Goal: Task Accomplishment & Management: Manage account settings

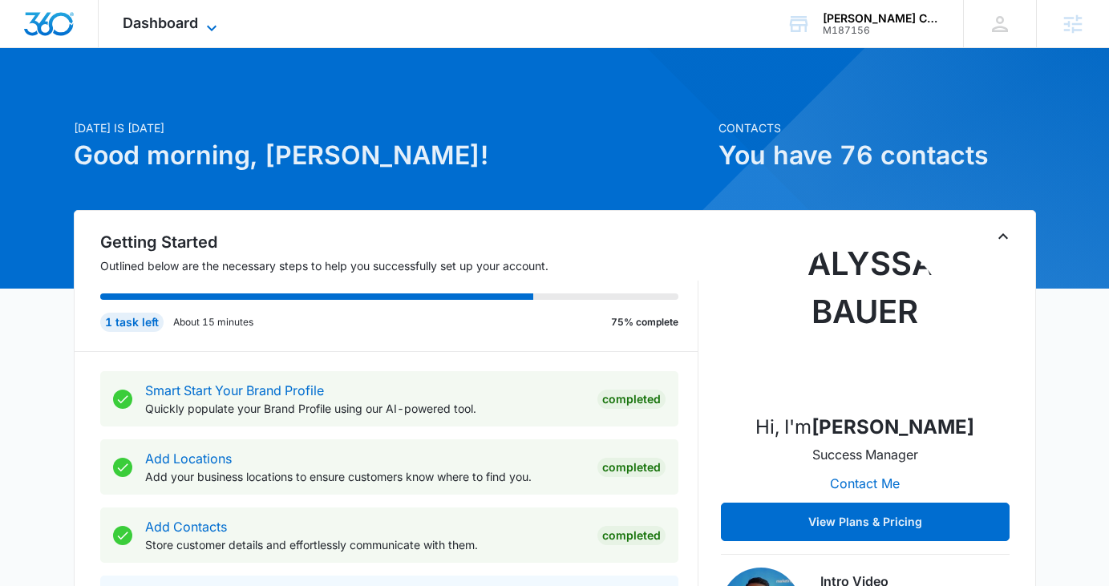
click at [194, 18] on span "Dashboard" at bounding box center [160, 22] width 75 height 17
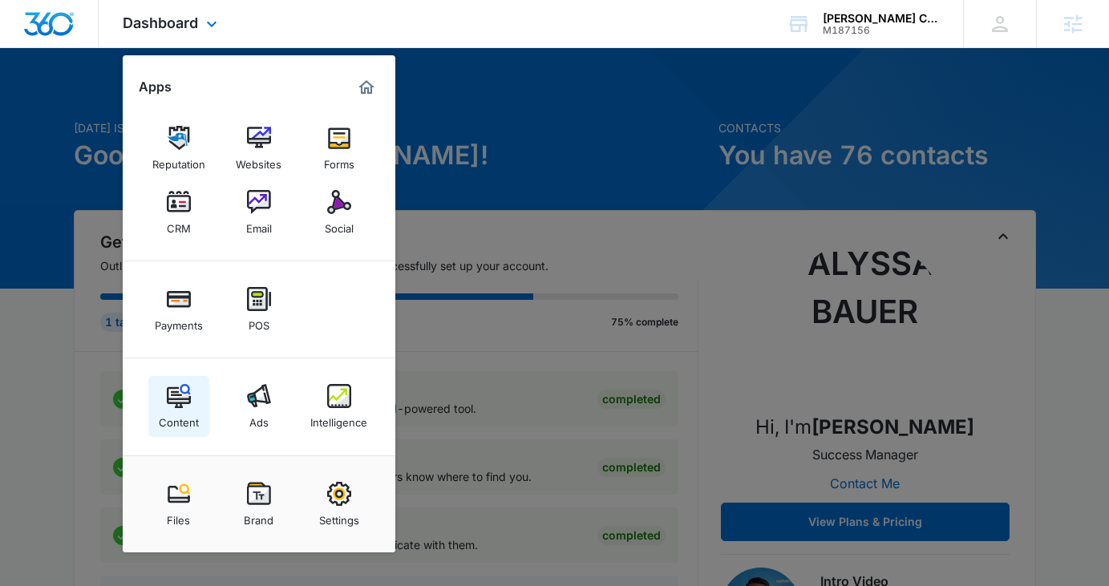
click at [191, 404] on link "Content" at bounding box center [178, 406] width 61 height 61
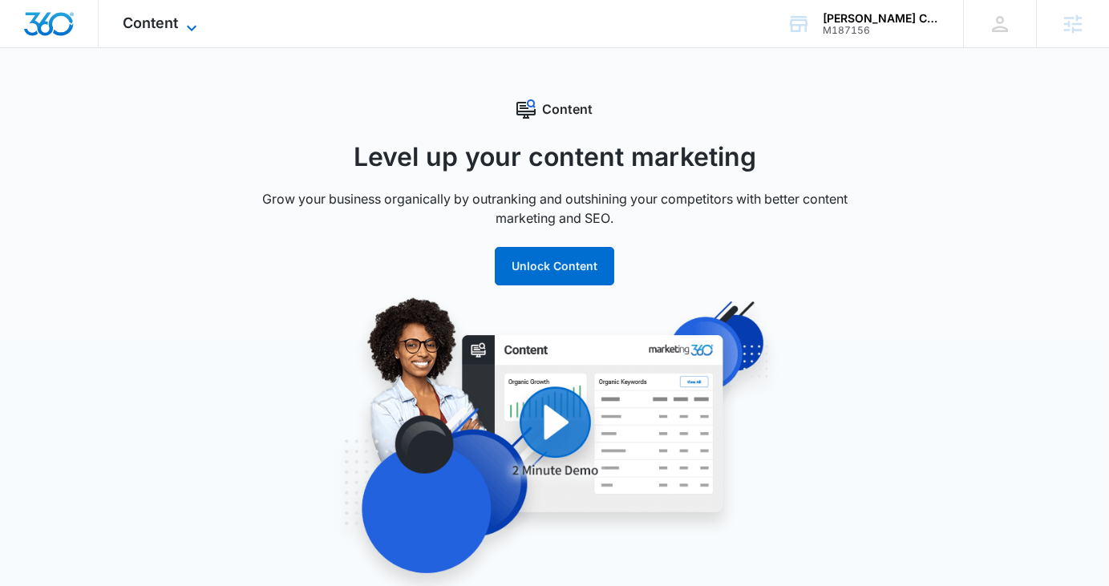
click at [145, 22] on span "Content" at bounding box center [150, 22] width 55 height 17
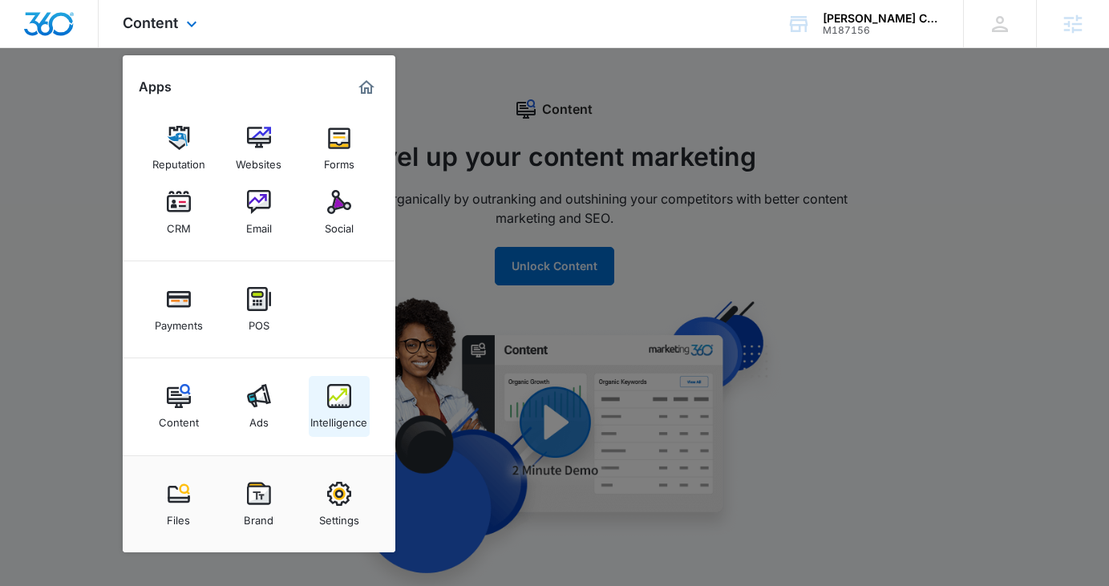
click at [338, 410] on div "Intelligence" at bounding box center [338, 418] width 57 height 21
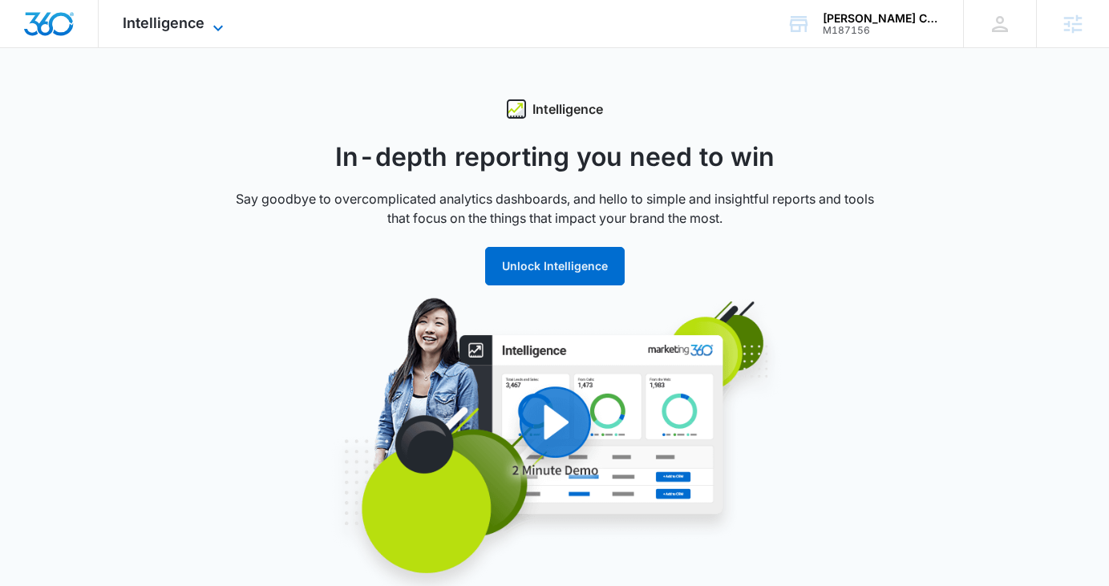
click at [182, 22] on span "Intelligence" at bounding box center [164, 22] width 82 height 17
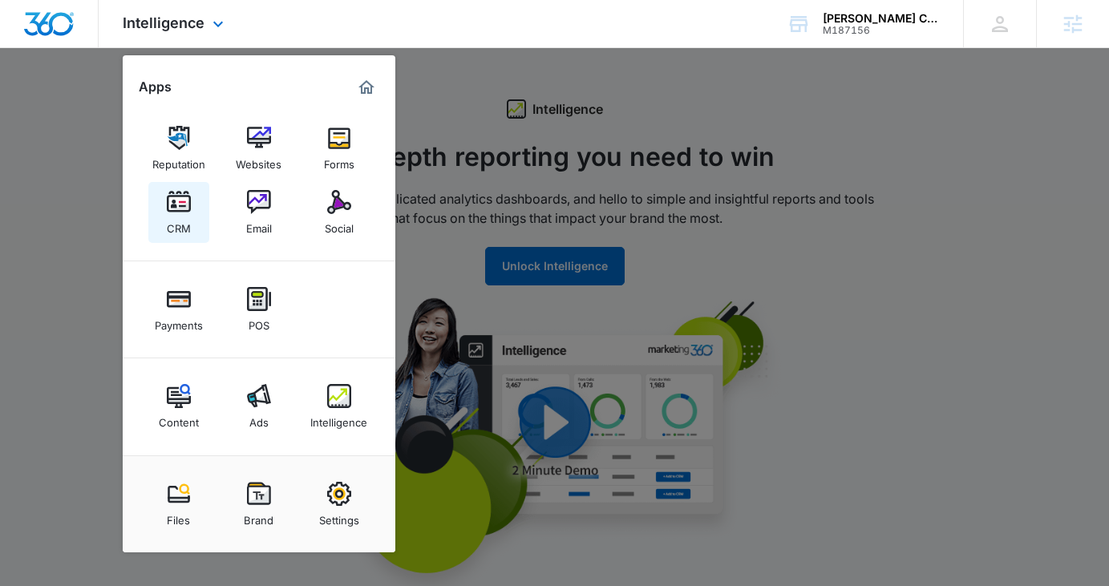
click at [192, 191] on link "CRM" at bounding box center [178, 212] width 61 height 61
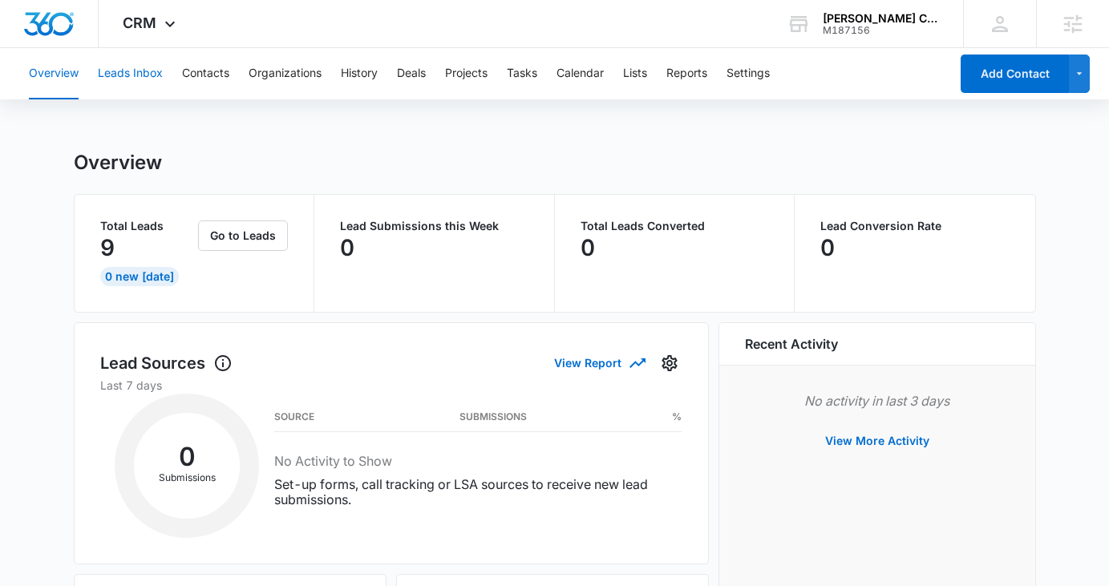
click at [148, 83] on button "Leads Inbox" at bounding box center [130, 73] width 65 height 51
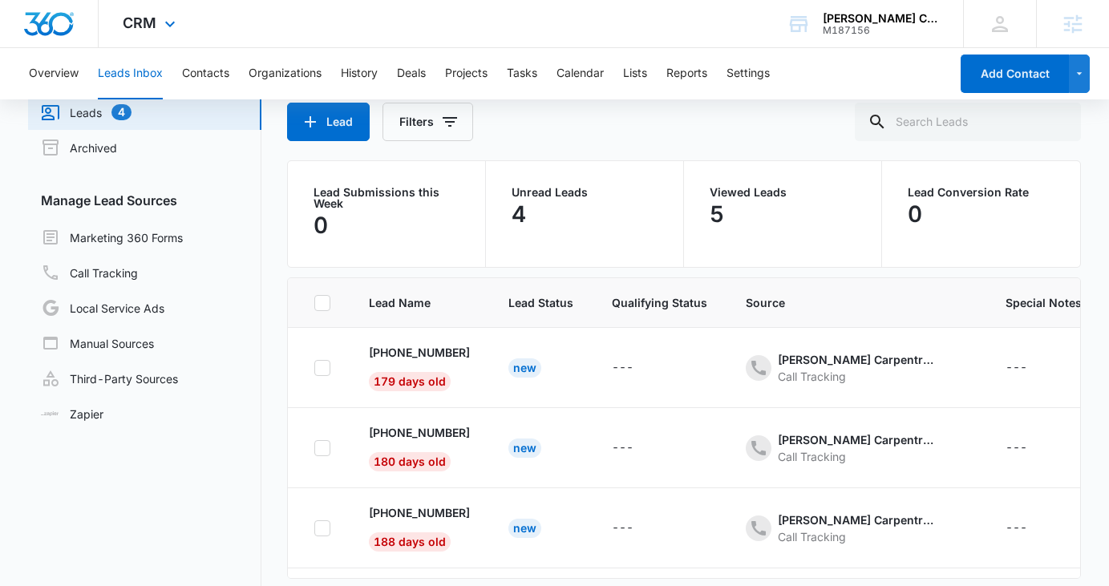
click at [158, 34] on div "CRM Apps Reputation Websites Forms CRM Email Social Payments POS Content Ads In…" at bounding box center [151, 23] width 105 height 47
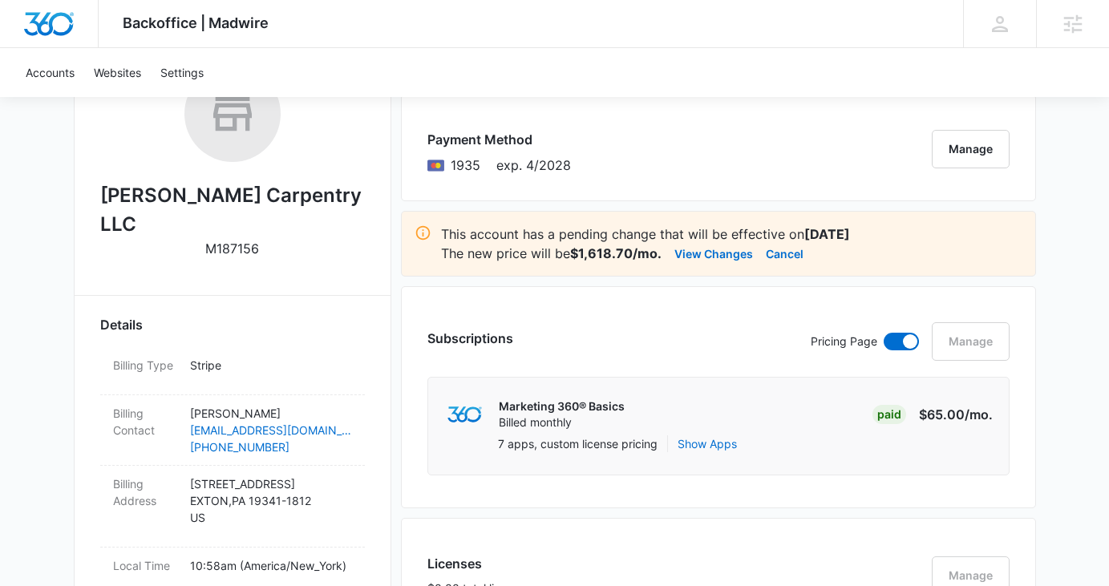
scroll to position [256, 0]
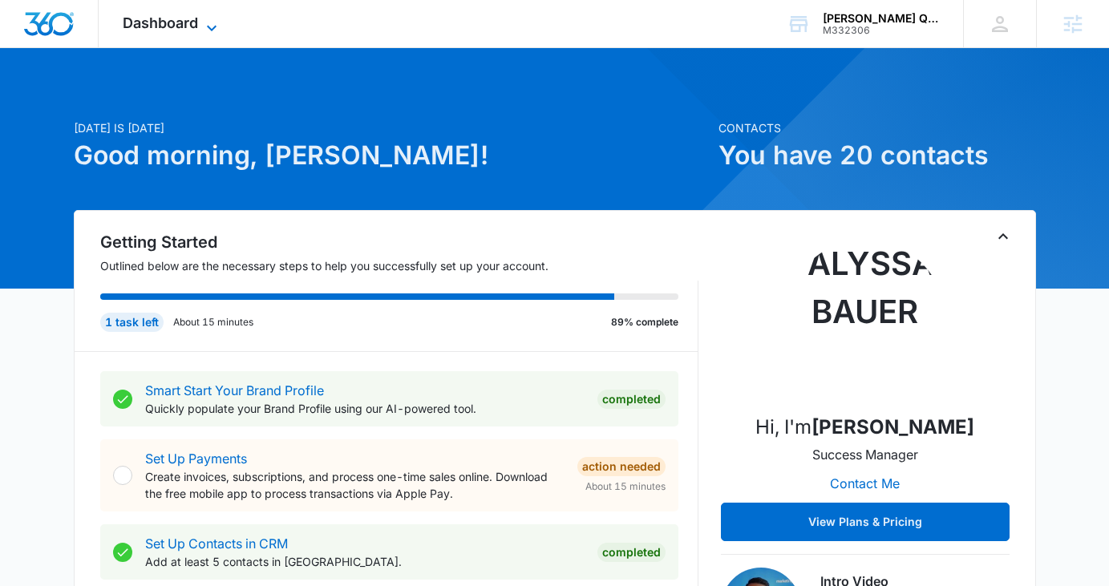
click at [149, 28] on span "Dashboard" at bounding box center [160, 22] width 75 height 17
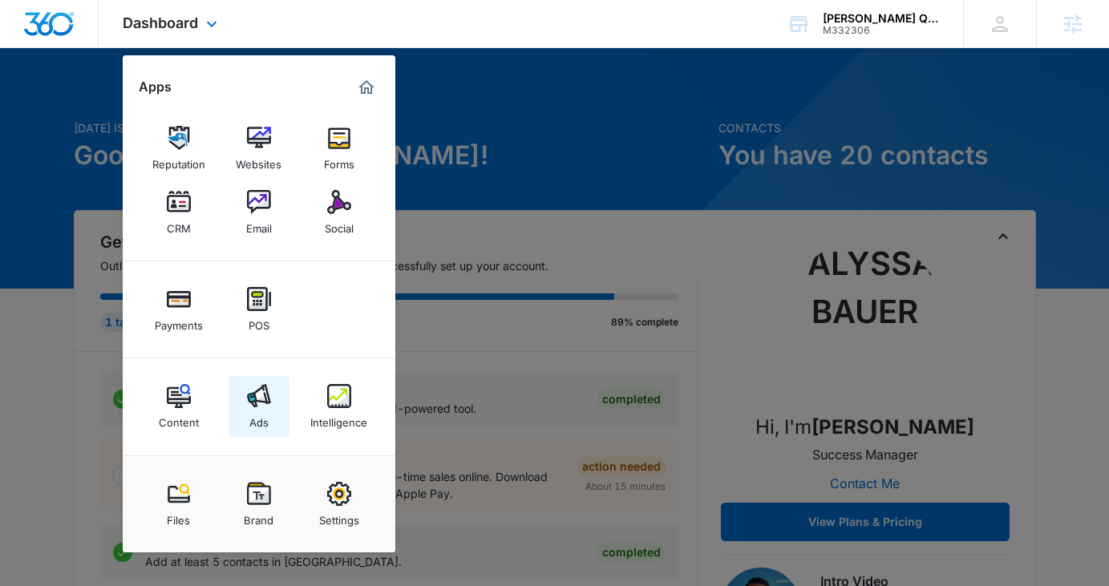
click at [264, 404] on img at bounding box center [259, 396] width 24 height 24
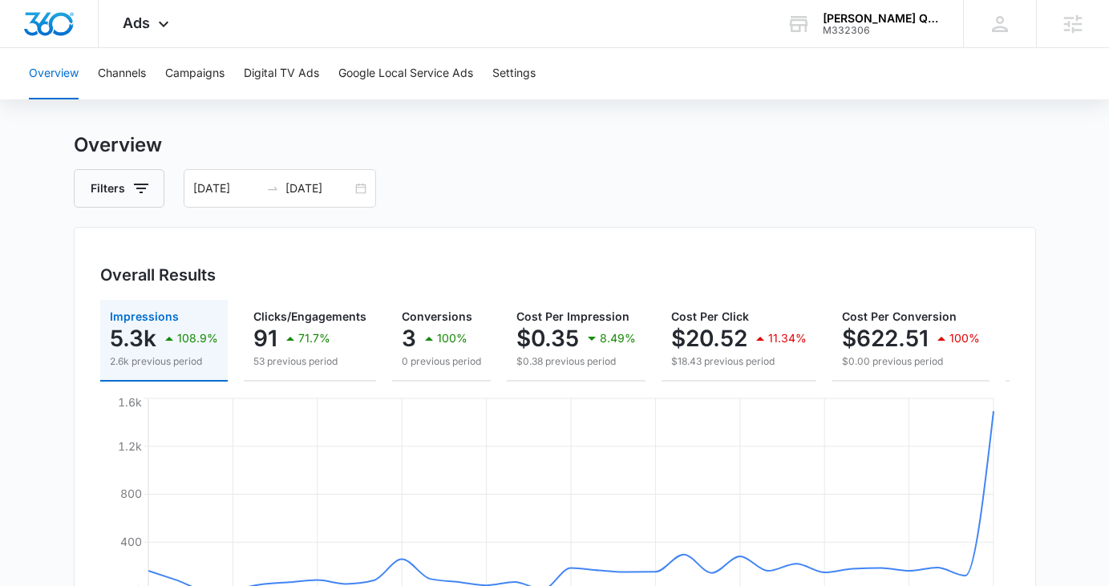
scroll to position [2, 0]
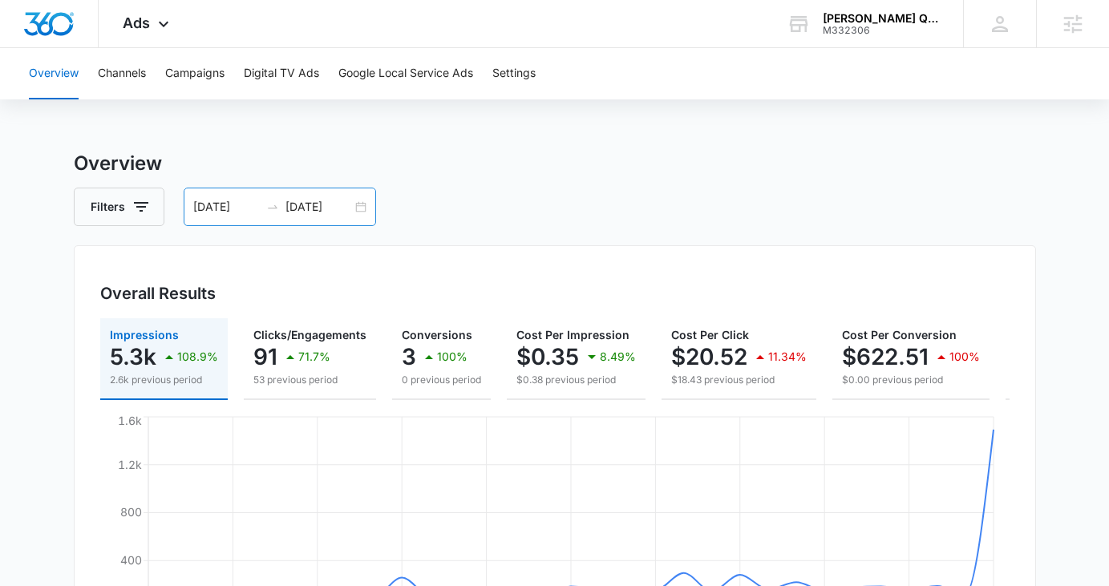
click at [363, 204] on div "08/04/2025 09/03/2025" at bounding box center [280, 207] width 192 height 38
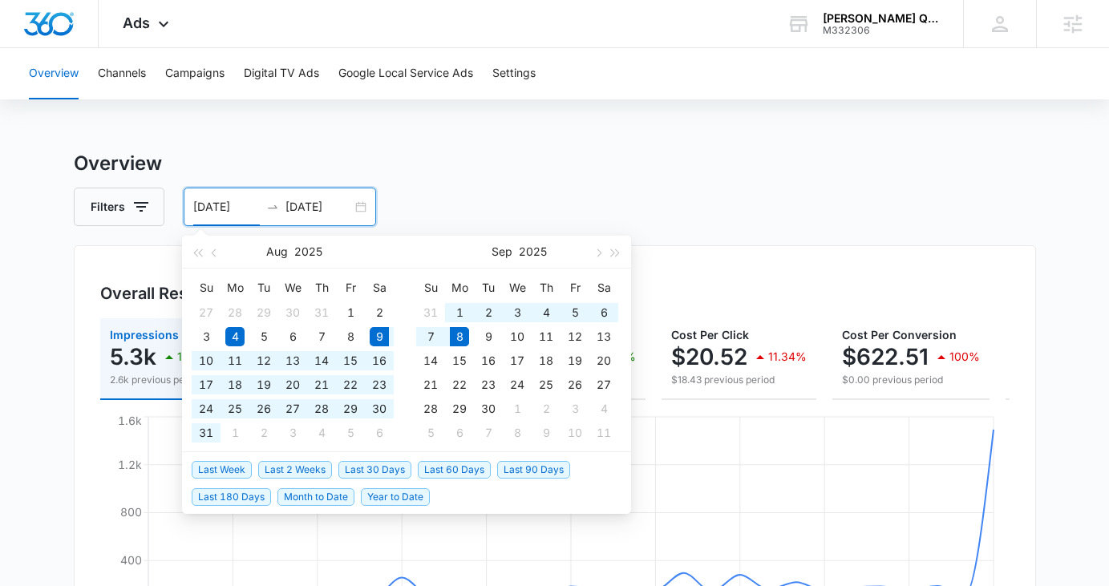
click at [370, 471] on span "Last 30 Days" at bounding box center [374, 470] width 73 height 18
type input "08/09/2025"
type input "09/08/2025"
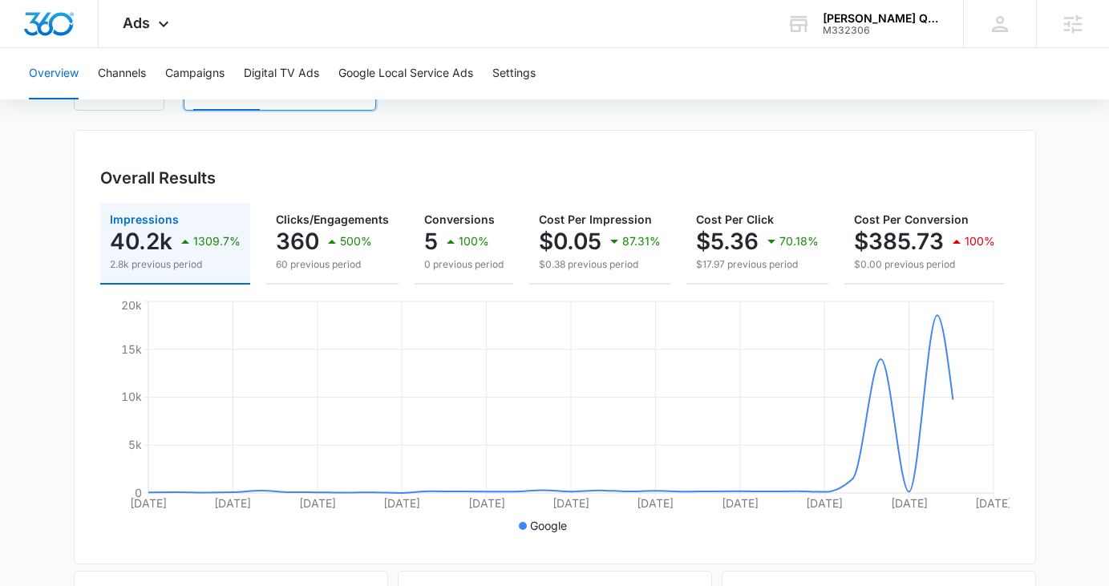
scroll to position [119, 0]
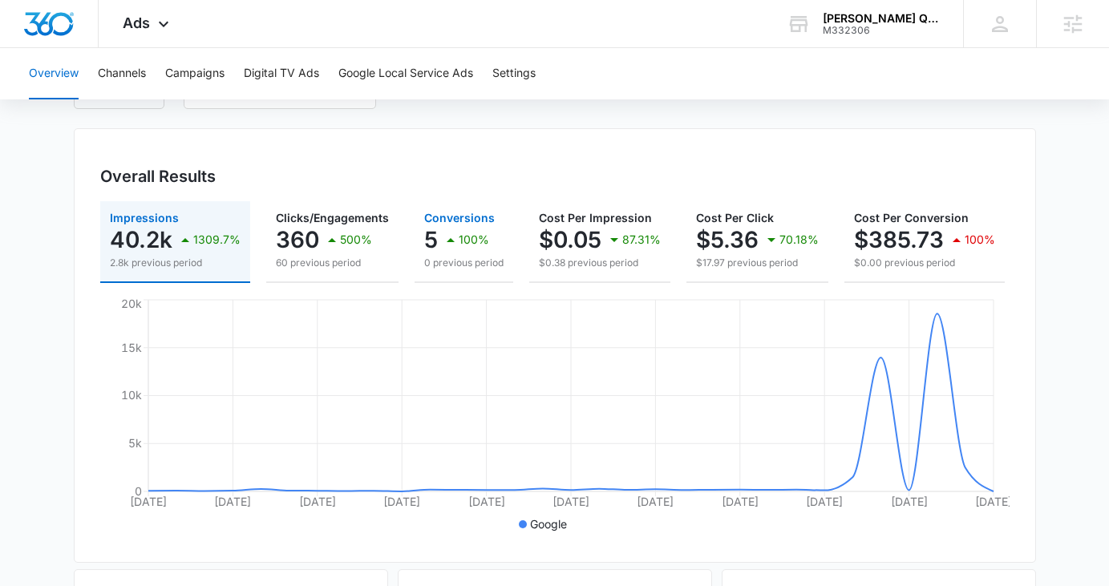
click at [482, 248] on div "100%" at bounding box center [465, 240] width 48 height 32
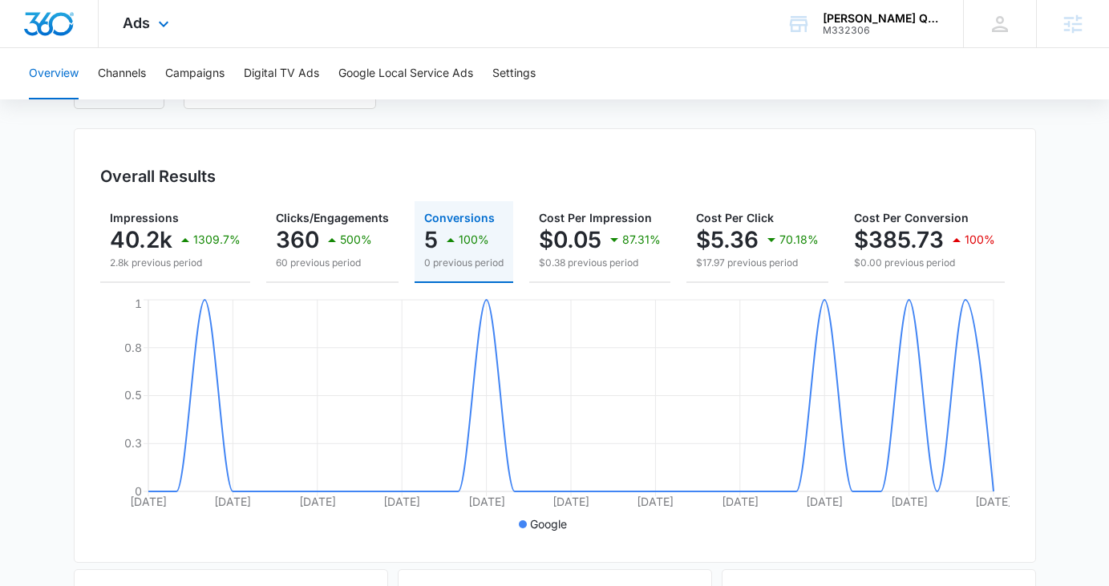
click at [152, 34] on div "Ads Apps Reputation Websites Forms CRM Email Social Payments POS Content Ads In…" at bounding box center [148, 23] width 99 height 47
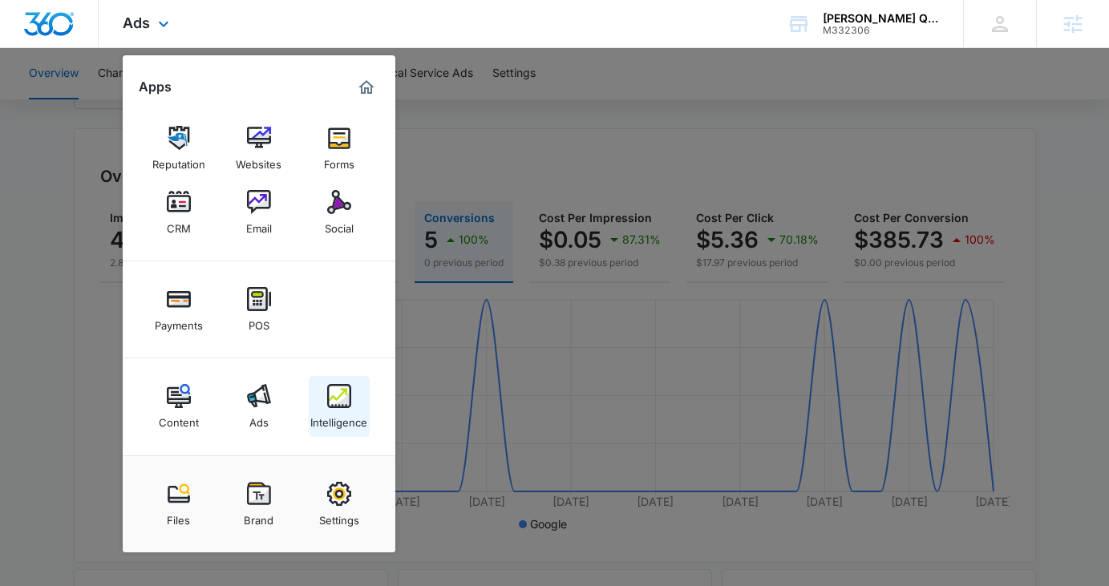
click at [324, 424] on div "Intelligence" at bounding box center [338, 418] width 57 height 21
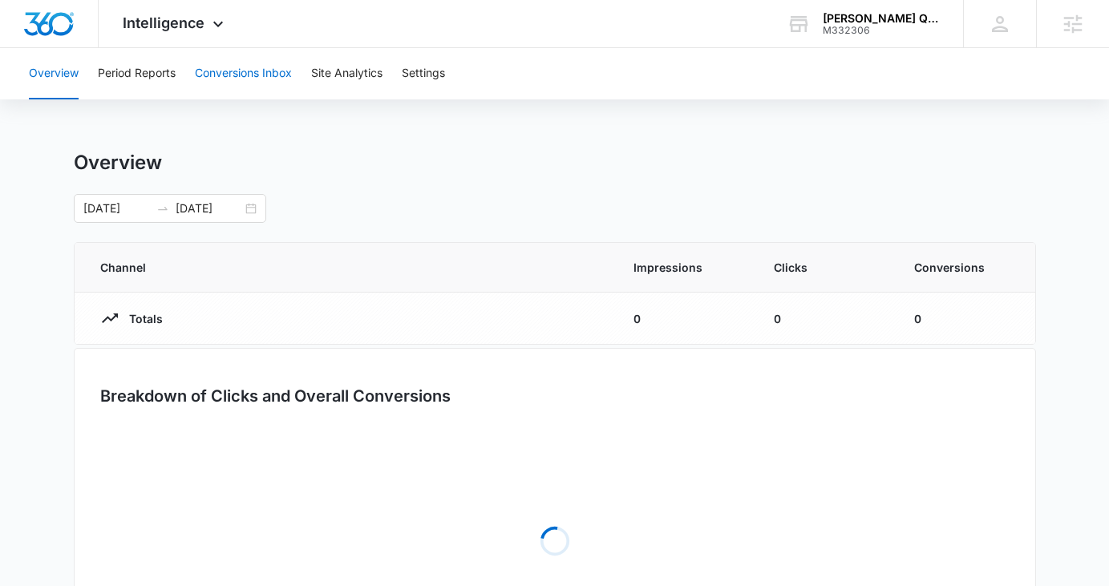
click at [233, 70] on button "Conversions Inbox" at bounding box center [243, 73] width 97 height 51
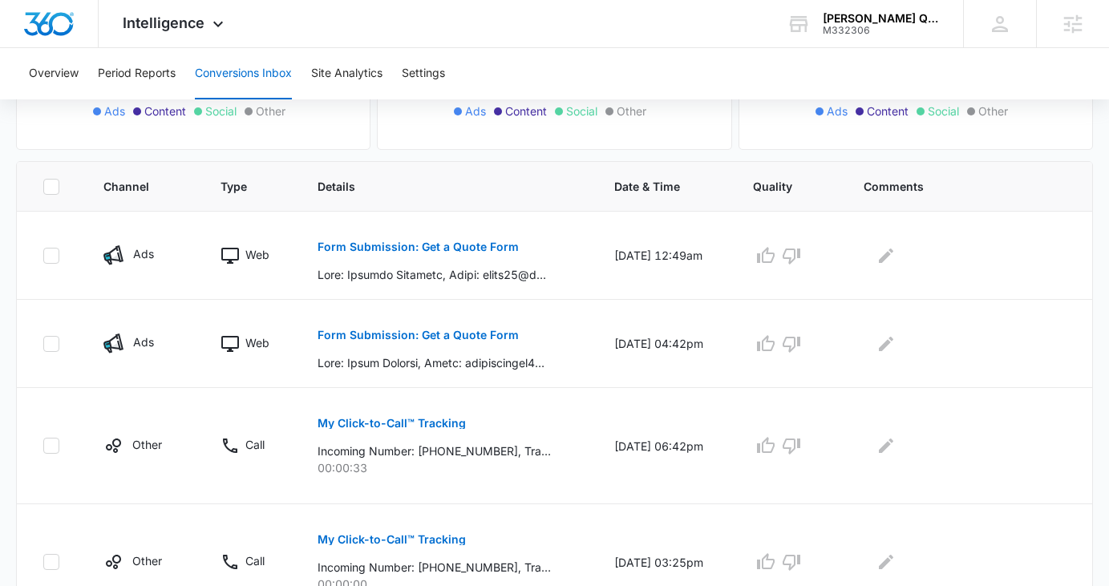
scroll to position [297, 0]
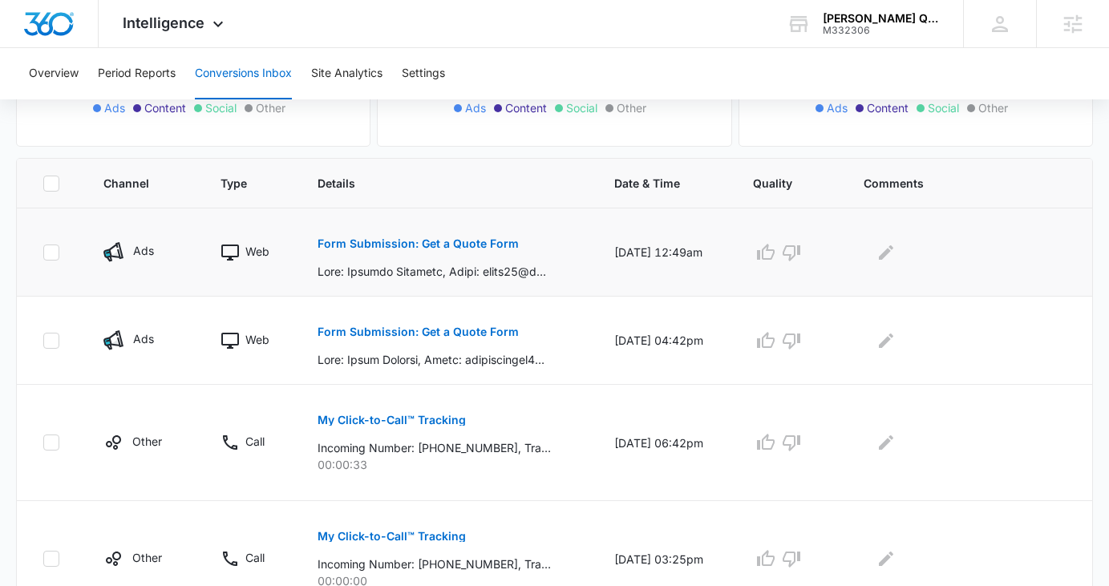
click at [406, 245] on p "Form Submission: Get a Quote Form" at bounding box center [417, 243] width 201 height 11
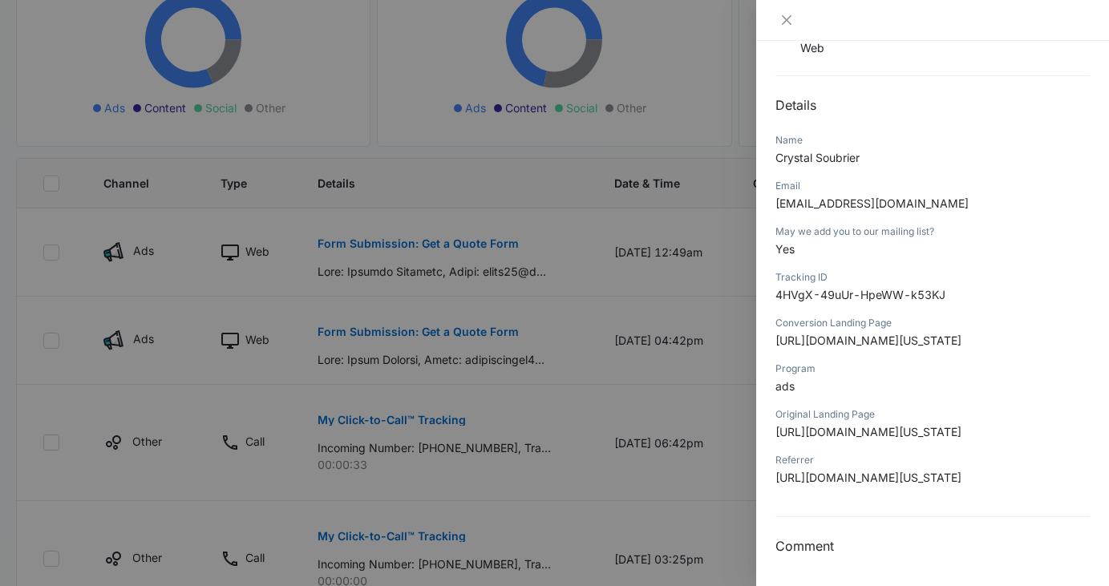
scroll to position [383, 0]
click at [783, 13] on button "Close" at bounding box center [786, 20] width 22 height 14
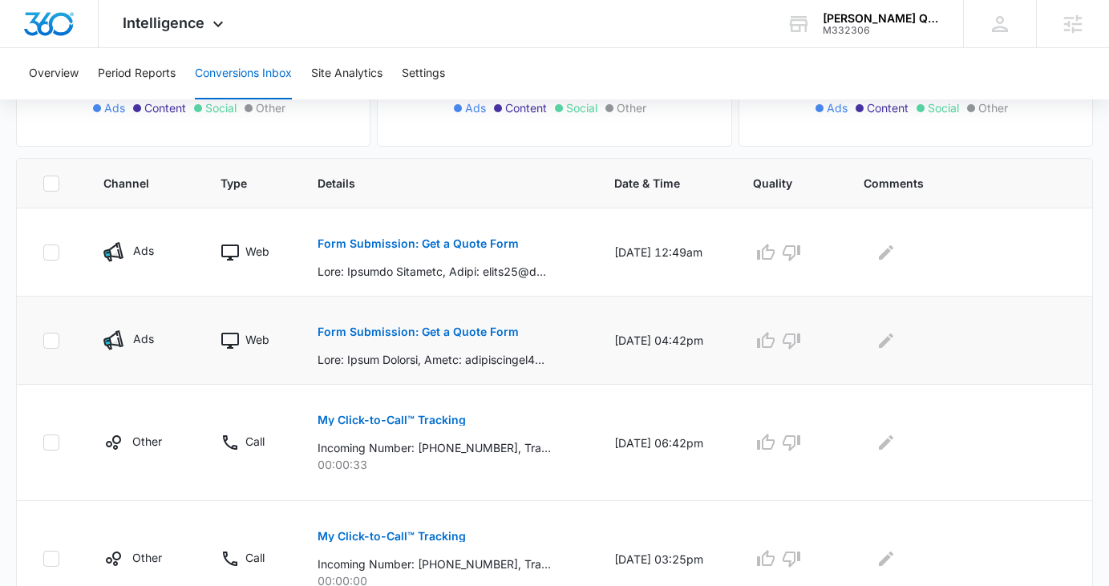
click at [487, 325] on button "Form Submission: Get a Quote Form" at bounding box center [417, 332] width 201 height 38
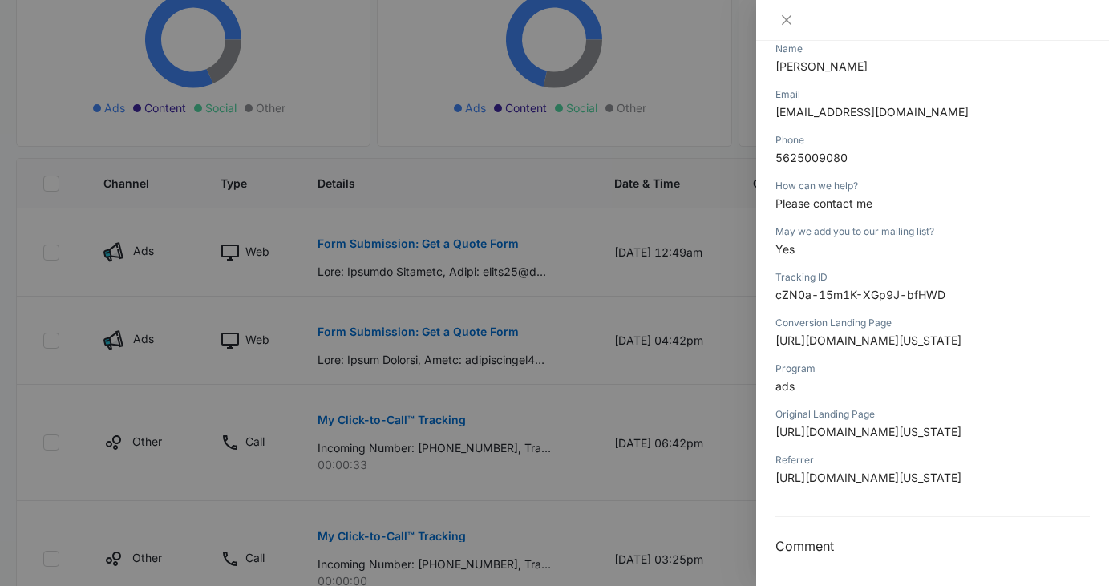
scroll to position [298, 0]
click at [782, 22] on icon "close" at bounding box center [786, 20] width 13 height 13
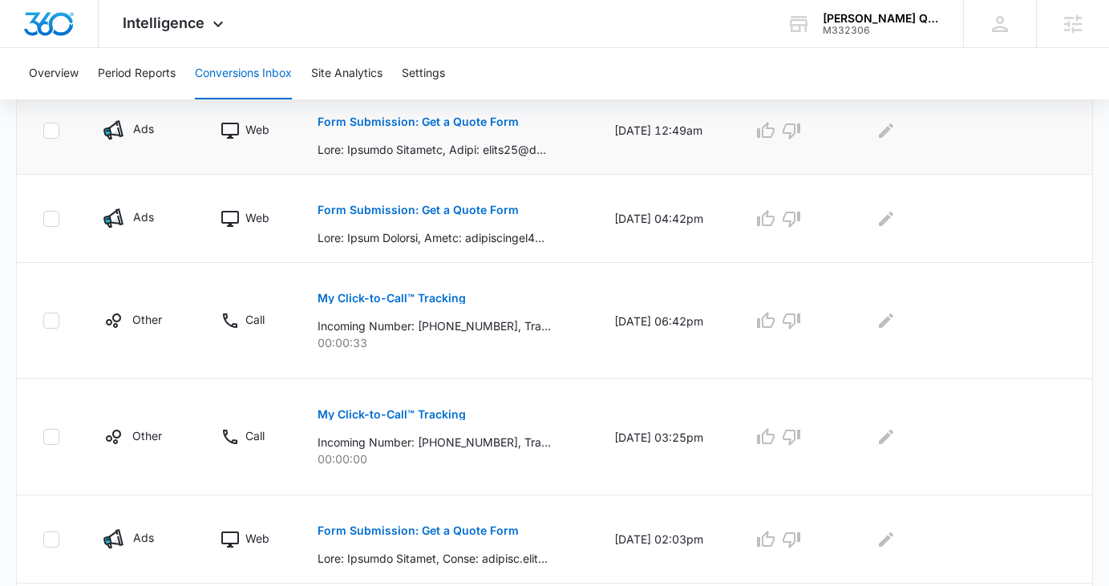
scroll to position [423, 0]
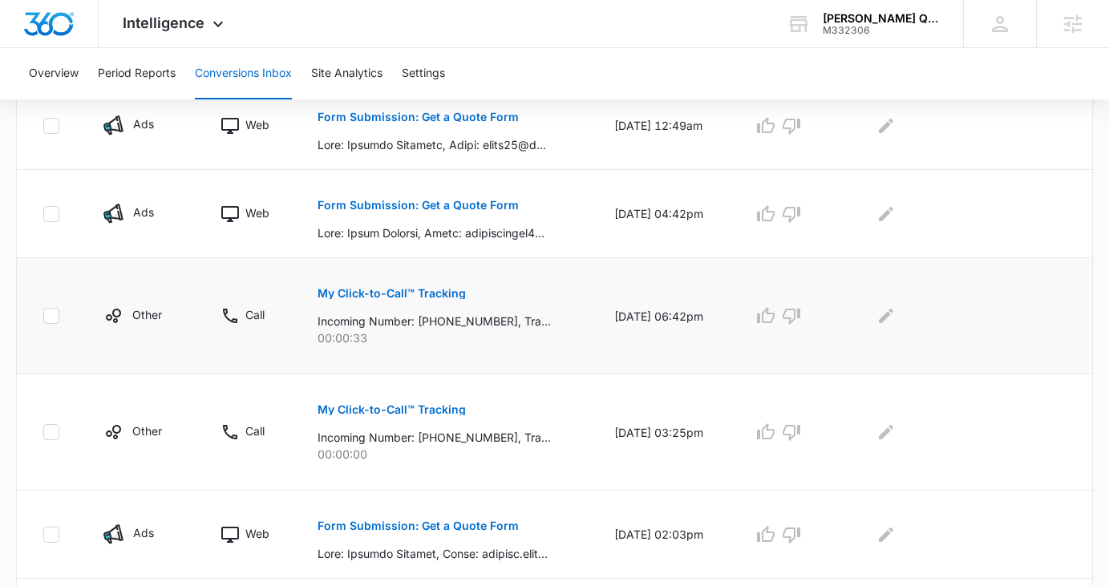
click at [394, 290] on p "My Click-to-Call™ Tracking" at bounding box center [391, 293] width 148 height 11
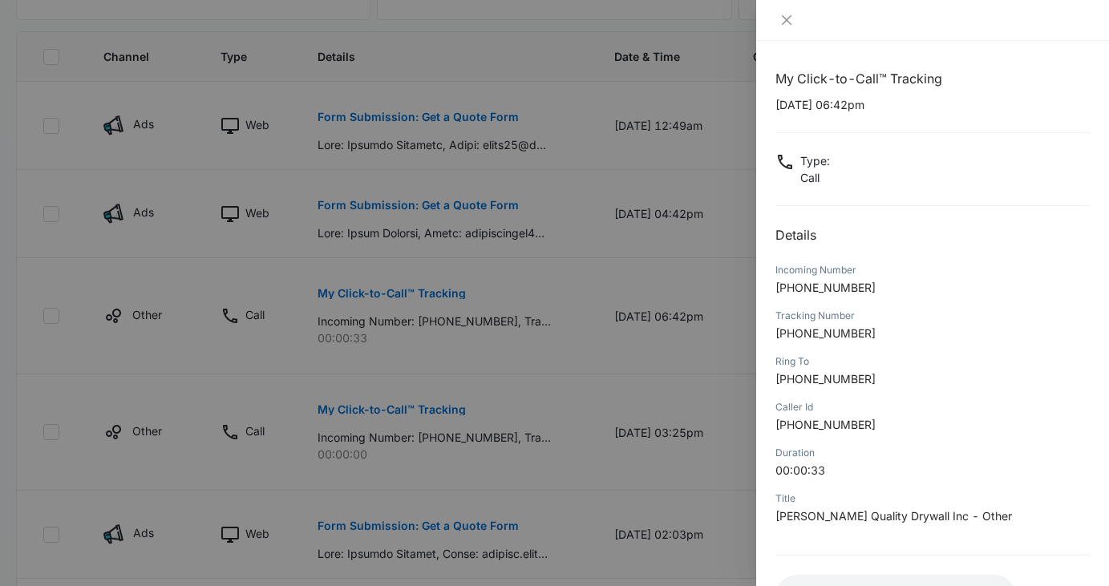
scroll to position [126, 0]
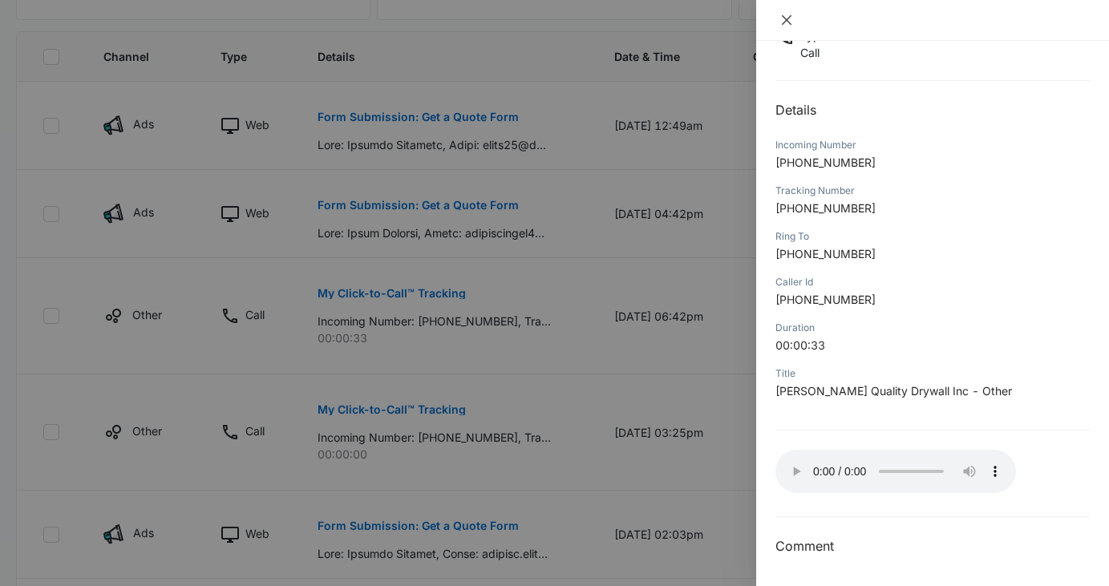
click at [784, 24] on icon "close" at bounding box center [786, 20] width 13 height 13
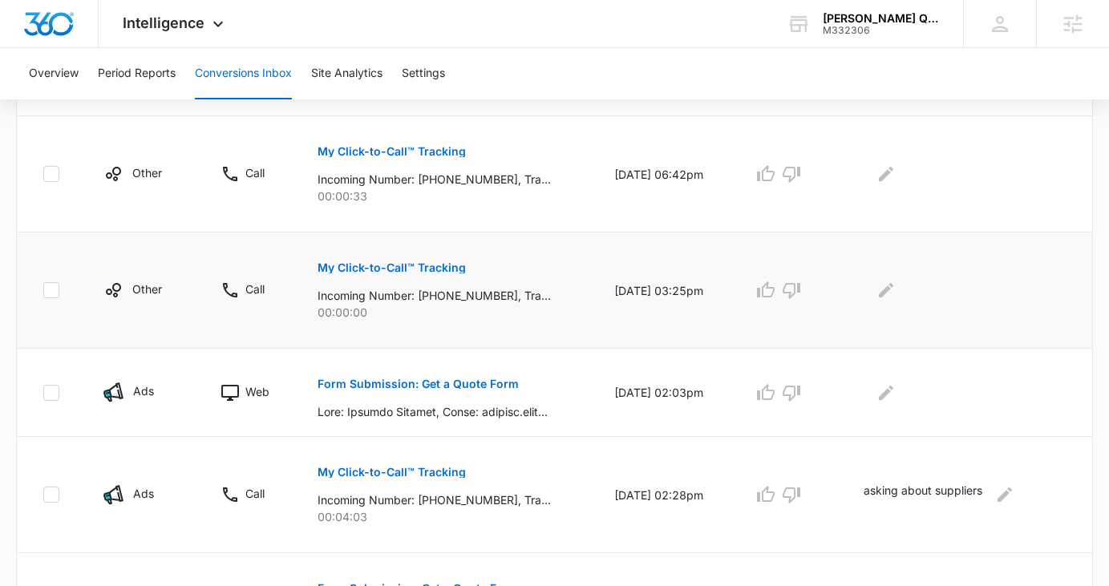
scroll to position [583, 0]
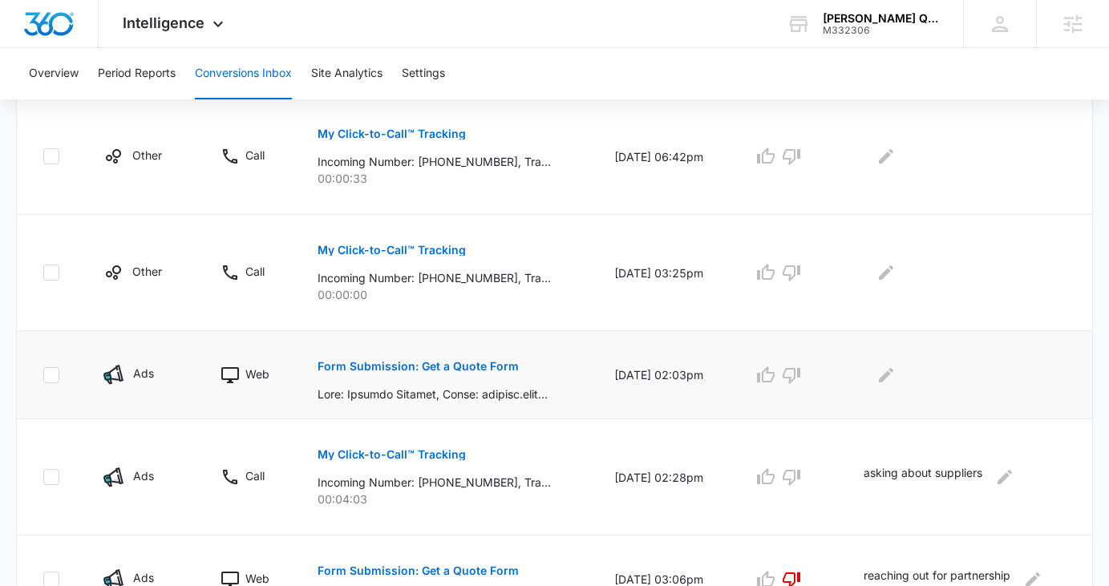
click at [391, 372] on button "Form Submission: Get a Quote Form" at bounding box center [417, 366] width 201 height 38
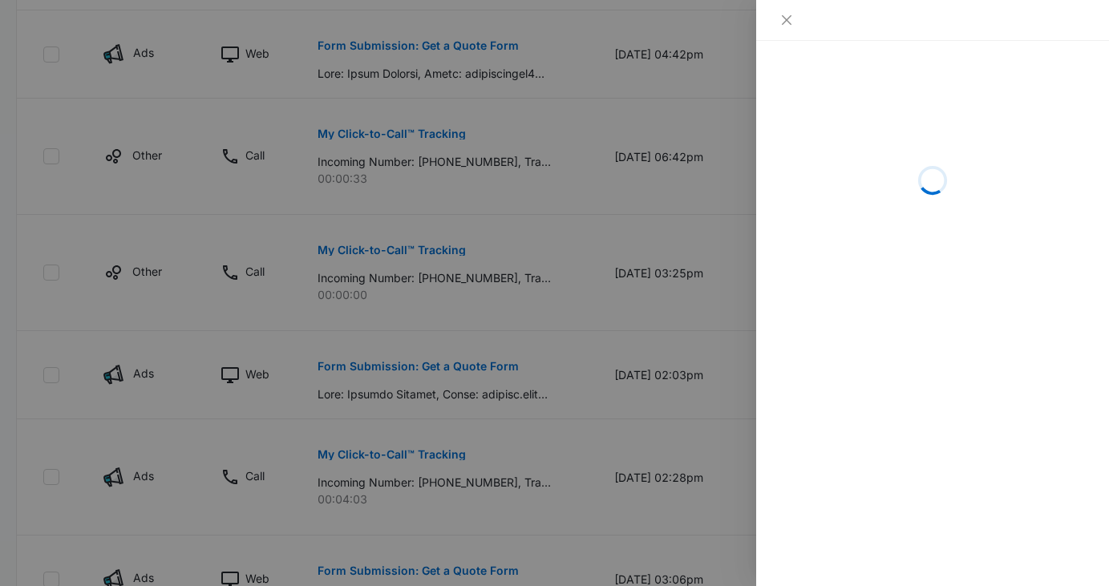
click at [794, 30] on div at bounding box center [932, 20] width 353 height 41
click at [788, 25] on icon "close" at bounding box center [786, 20] width 13 height 13
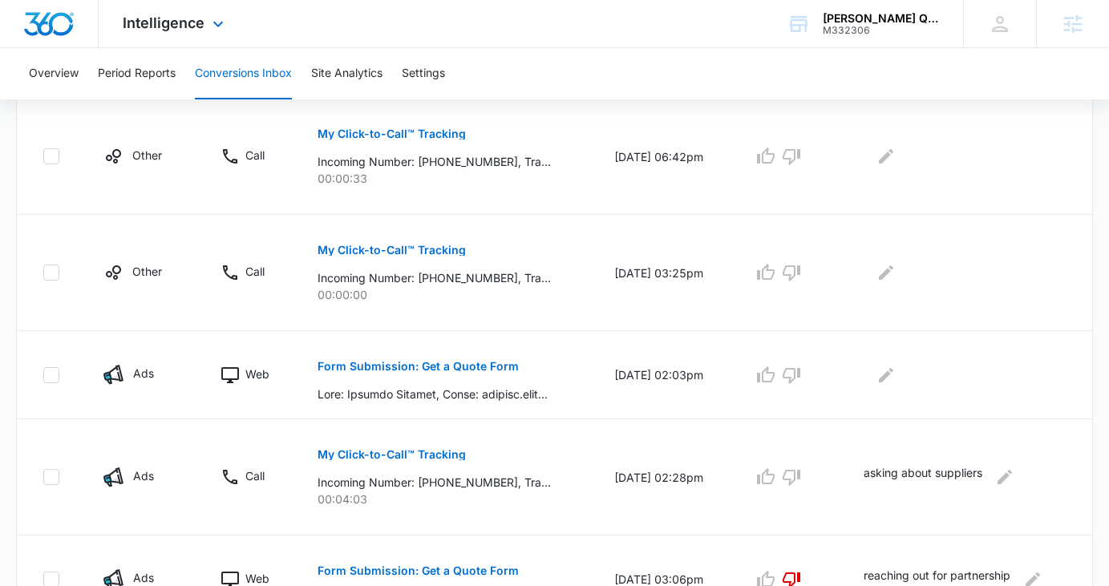
click at [171, 33] on div "Intelligence Apps Reputation Websites Forms CRM Email Social Payments POS Conte…" at bounding box center [175, 23] width 153 height 47
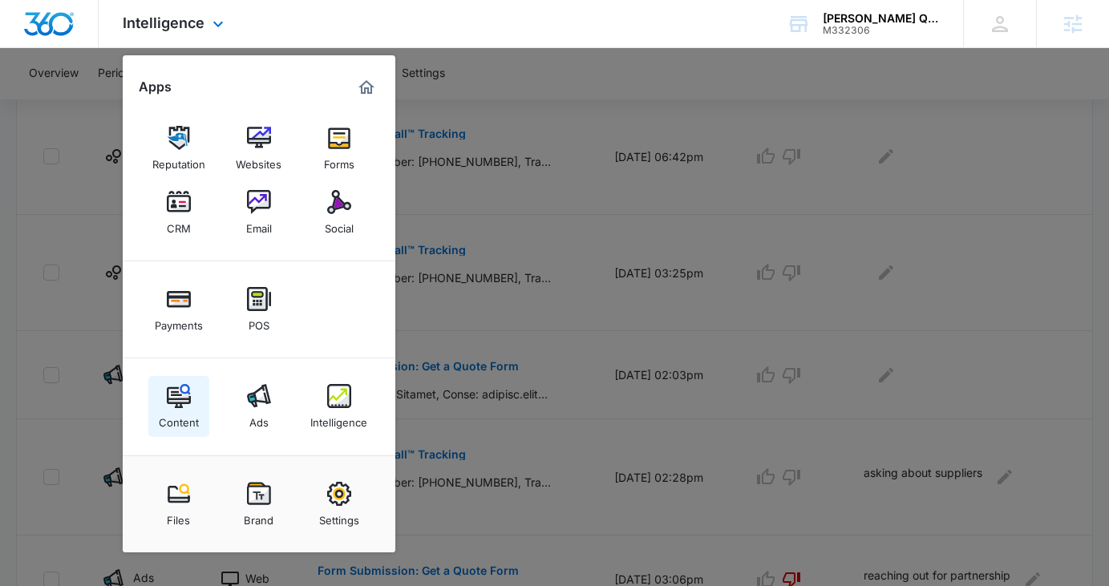
click at [172, 403] on img at bounding box center [179, 396] width 24 height 24
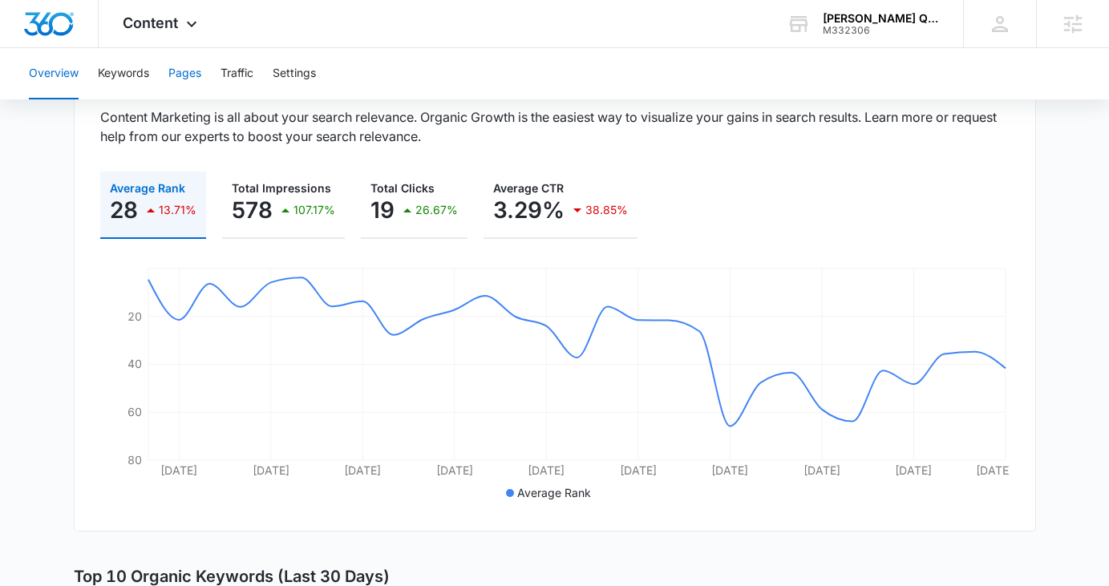
scroll to position [172, 0]
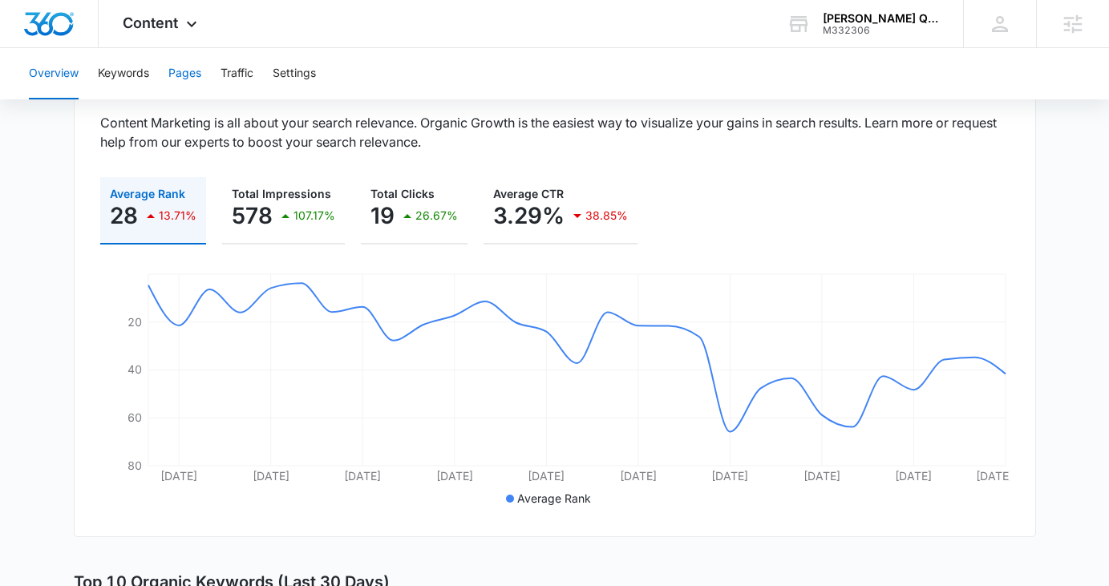
click at [184, 74] on button "Pages" at bounding box center [184, 73] width 33 height 51
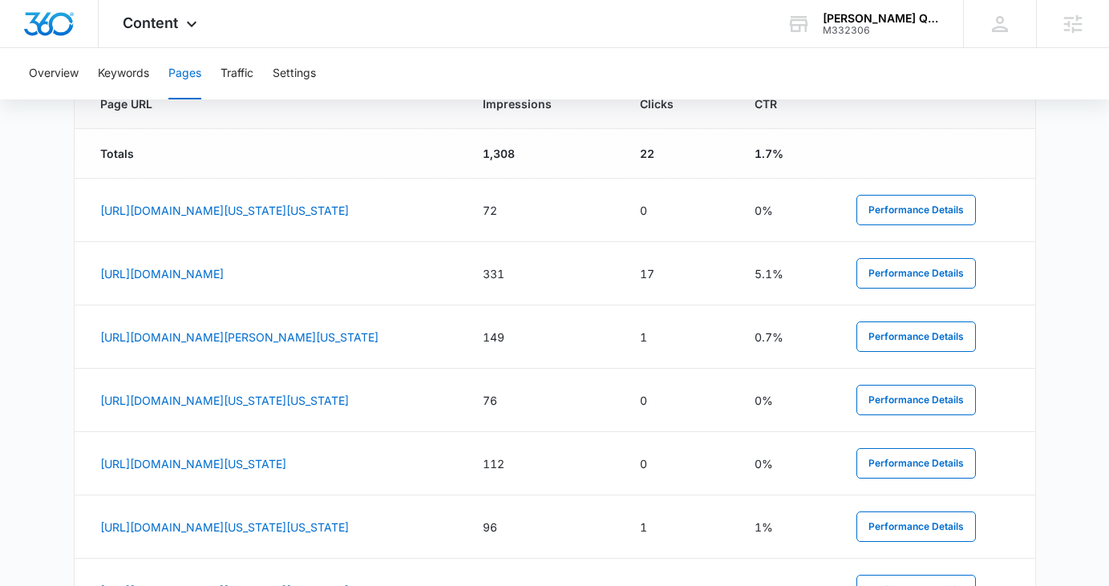
scroll to position [645, 0]
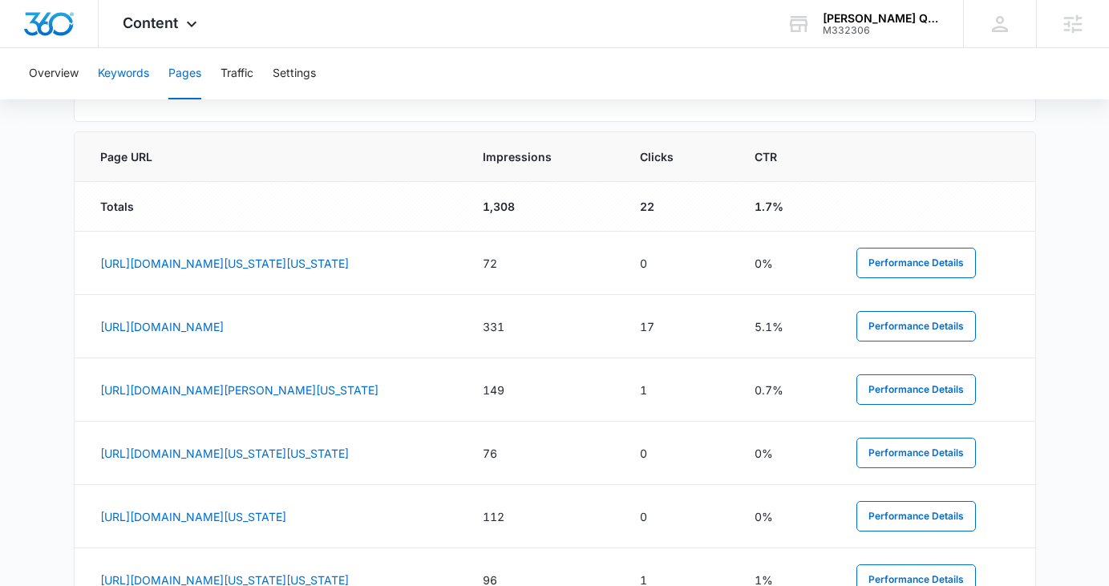
click at [140, 78] on button "Keywords" at bounding box center [123, 73] width 51 height 51
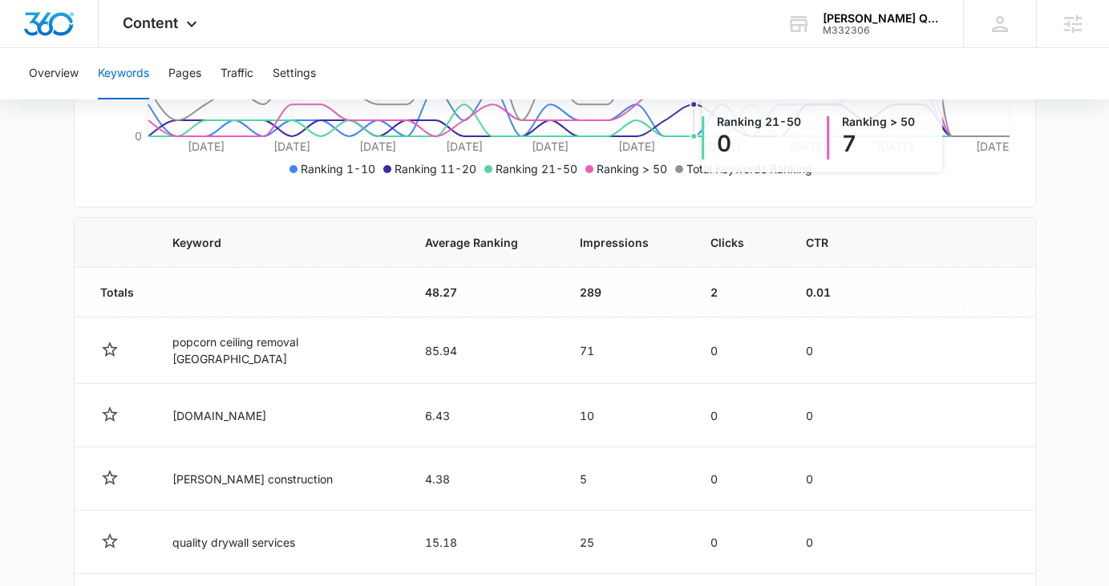
scroll to position [451, 0]
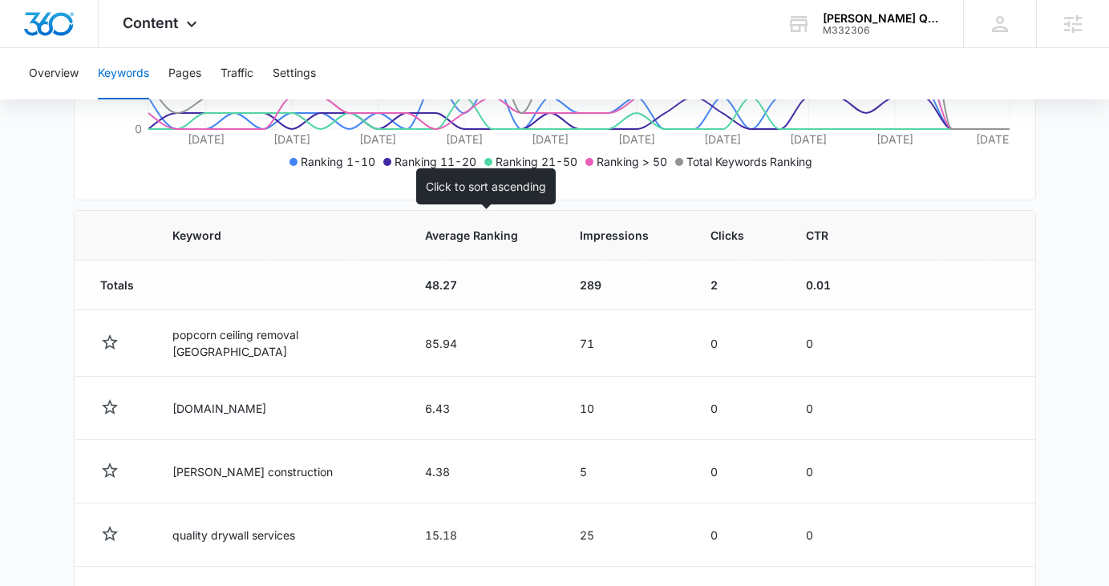
click at [496, 235] on span "Average Ranking" at bounding box center [471, 235] width 93 height 17
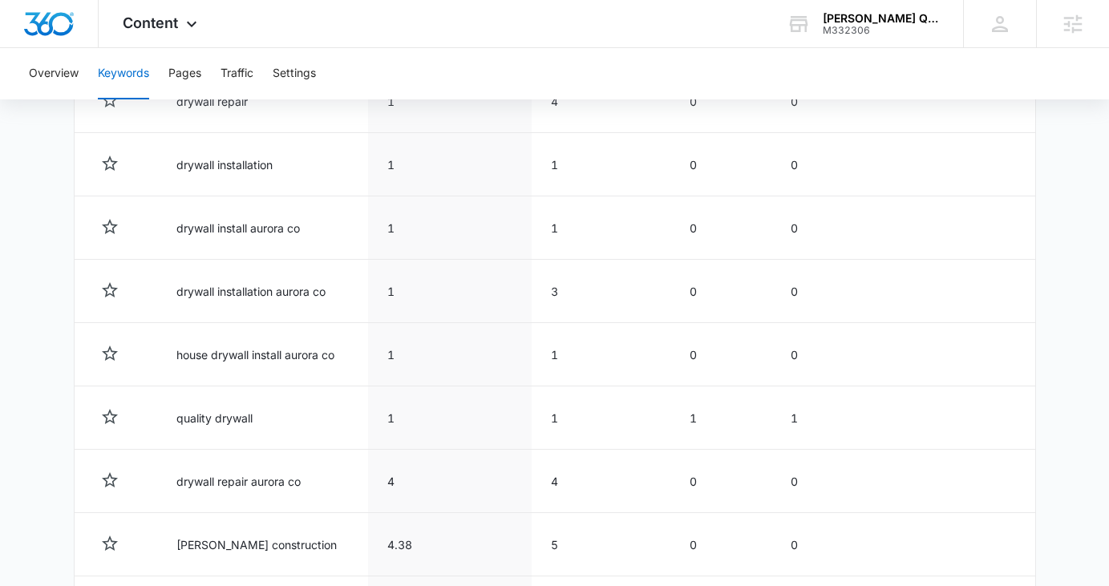
scroll to position [693, 0]
click at [140, 30] on span "Content" at bounding box center [150, 22] width 55 height 17
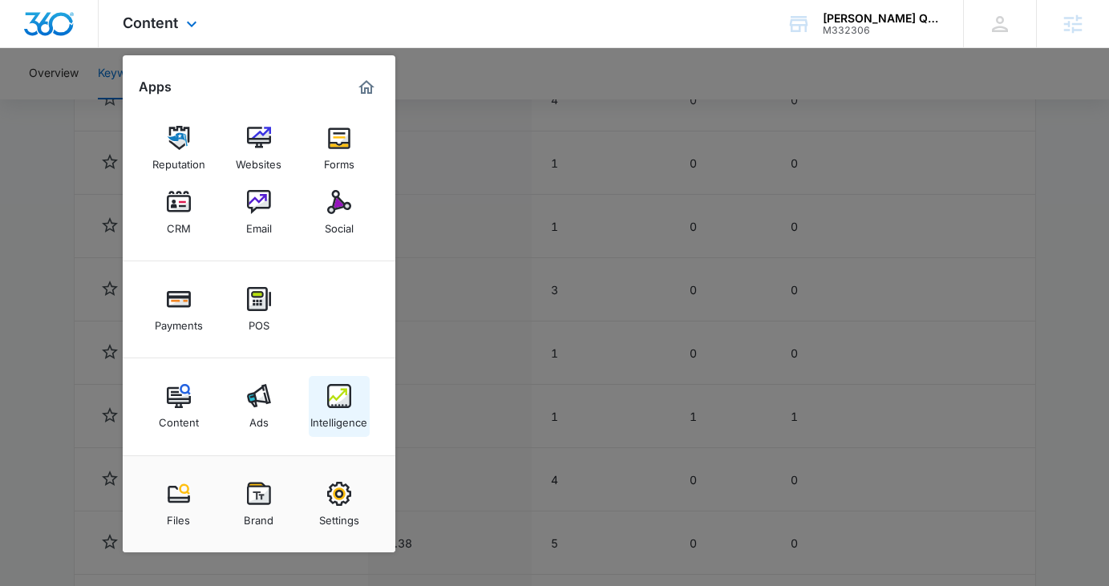
click at [339, 406] on img at bounding box center [339, 396] width 24 height 24
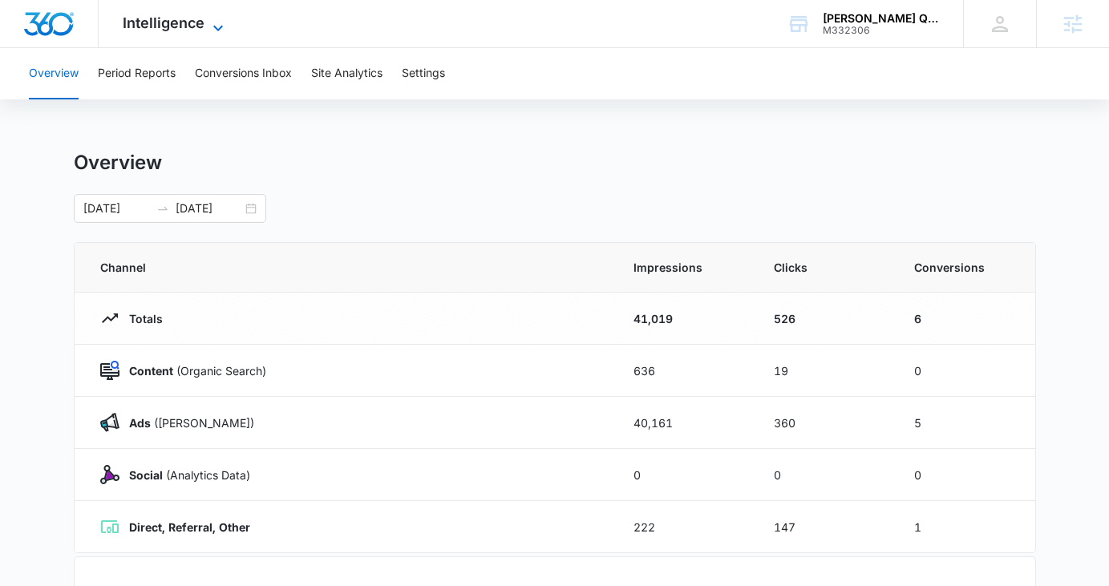
click at [193, 25] on span "Intelligence" at bounding box center [164, 22] width 82 height 17
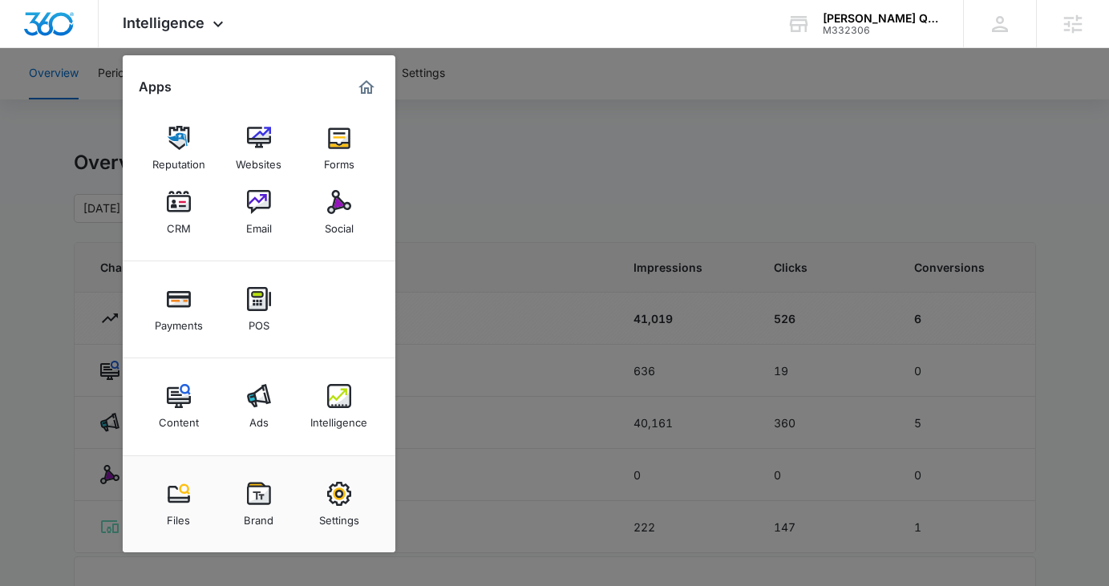
click at [438, 216] on div at bounding box center [554, 293] width 1109 height 586
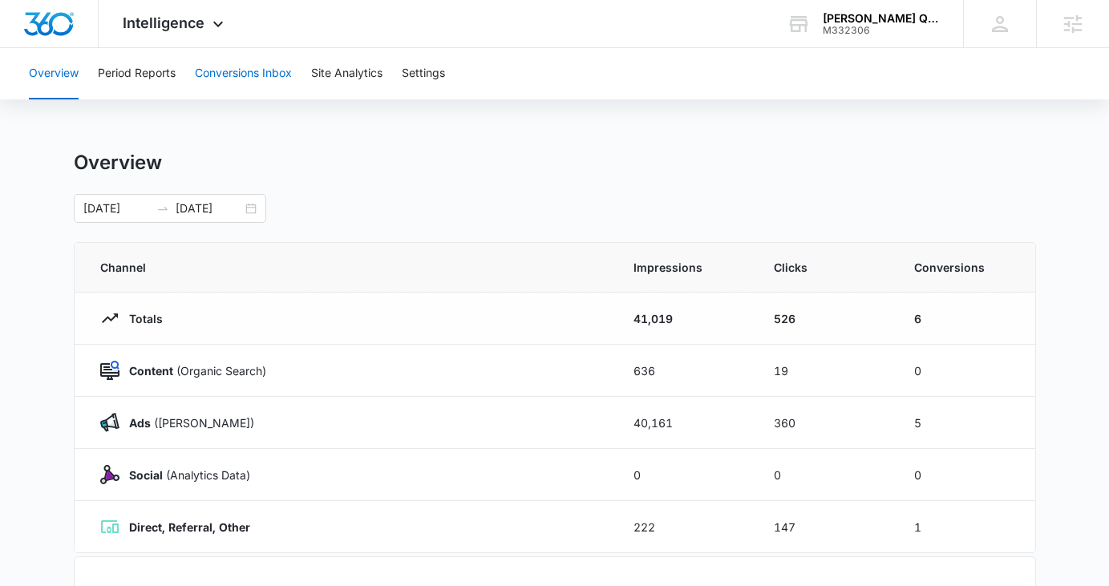
click at [232, 76] on button "Conversions Inbox" at bounding box center [243, 73] width 97 height 51
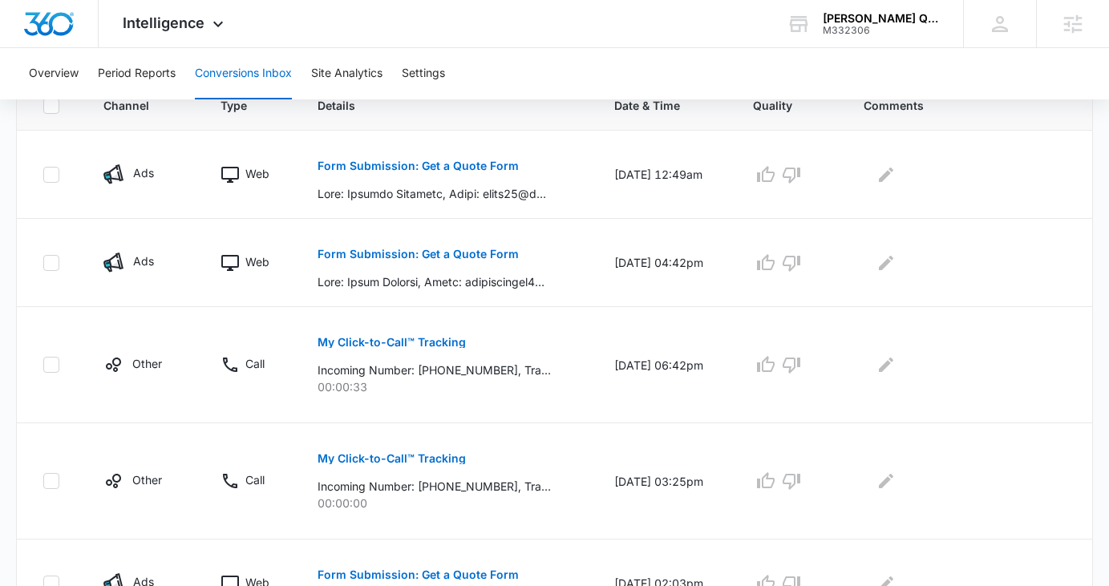
scroll to position [431, 0]
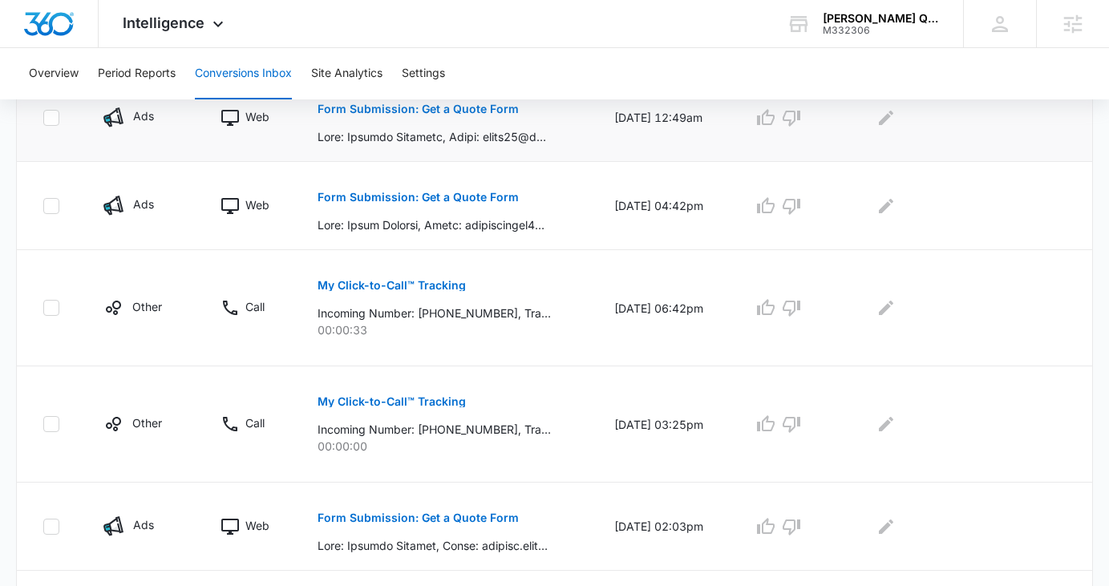
click at [361, 114] on p "Form Submission: Get a Quote Form" at bounding box center [417, 108] width 201 height 11
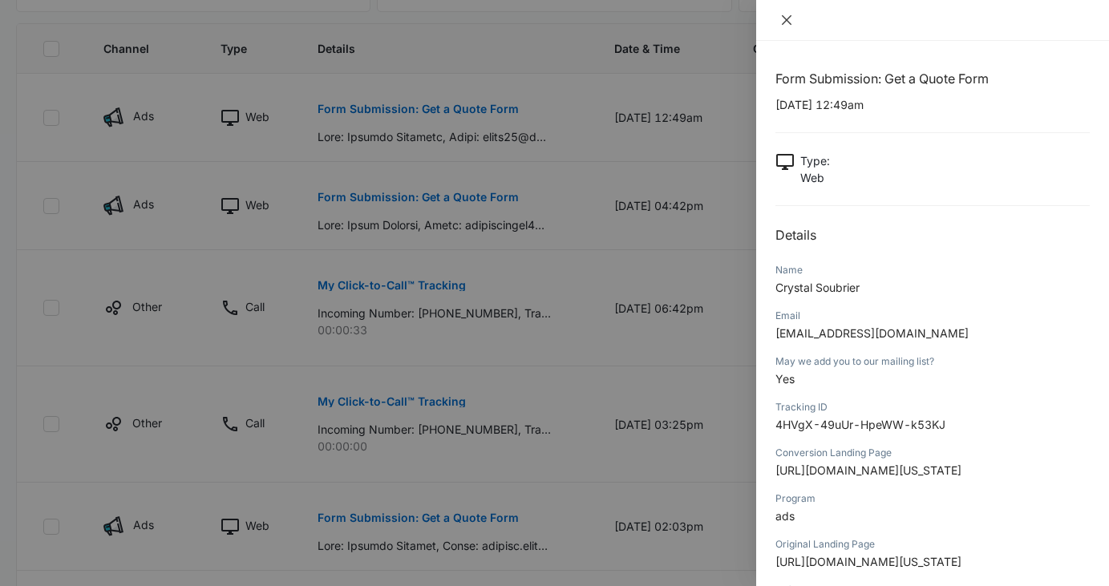
click at [782, 18] on icon "close" at bounding box center [786, 20] width 13 height 13
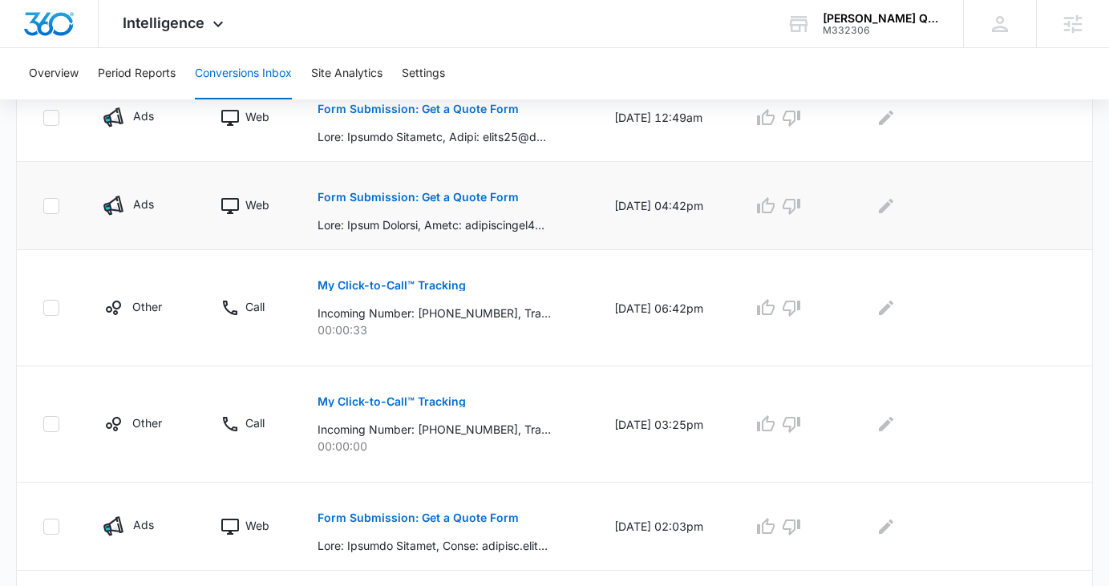
click at [396, 201] on p "Form Submission: Get a Quote Form" at bounding box center [417, 197] width 201 height 11
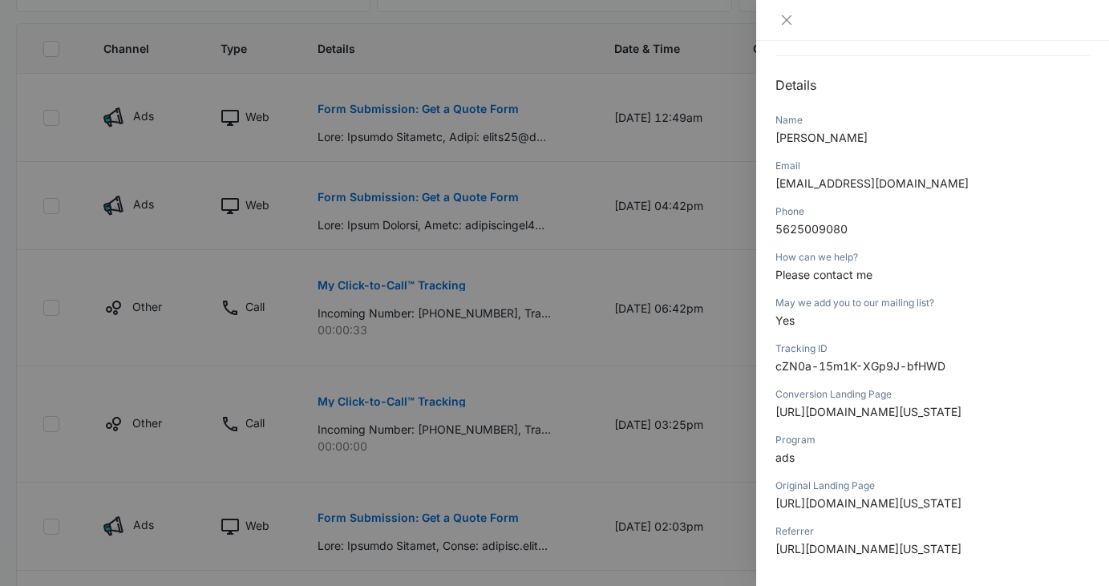
scroll to position [148, 0]
click at [782, 20] on icon "close" at bounding box center [786, 20] width 13 height 13
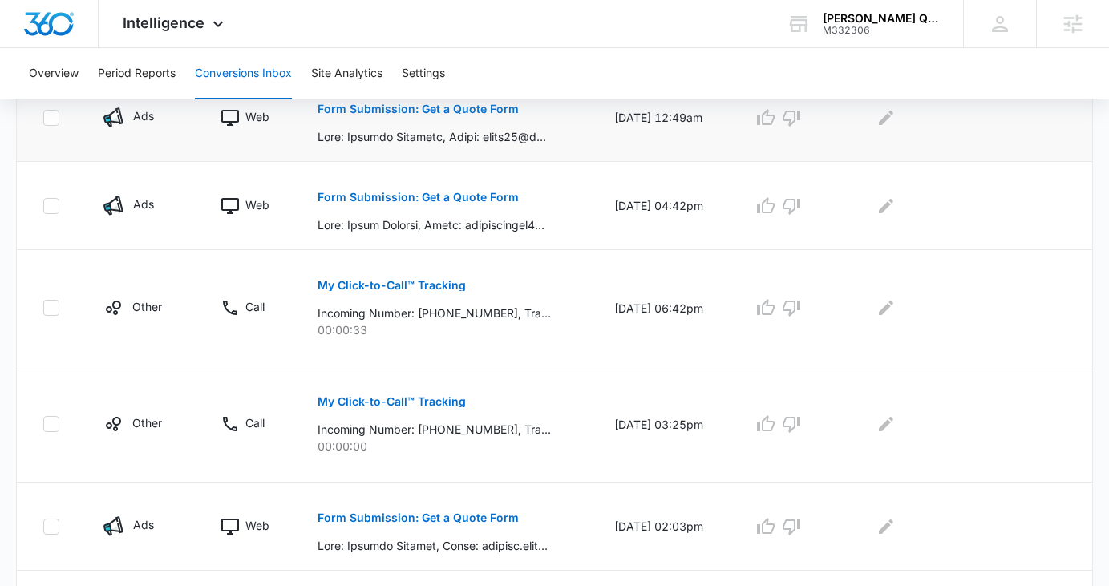
click at [446, 111] on p "Form Submission: Get a Quote Form" at bounding box center [417, 108] width 201 height 11
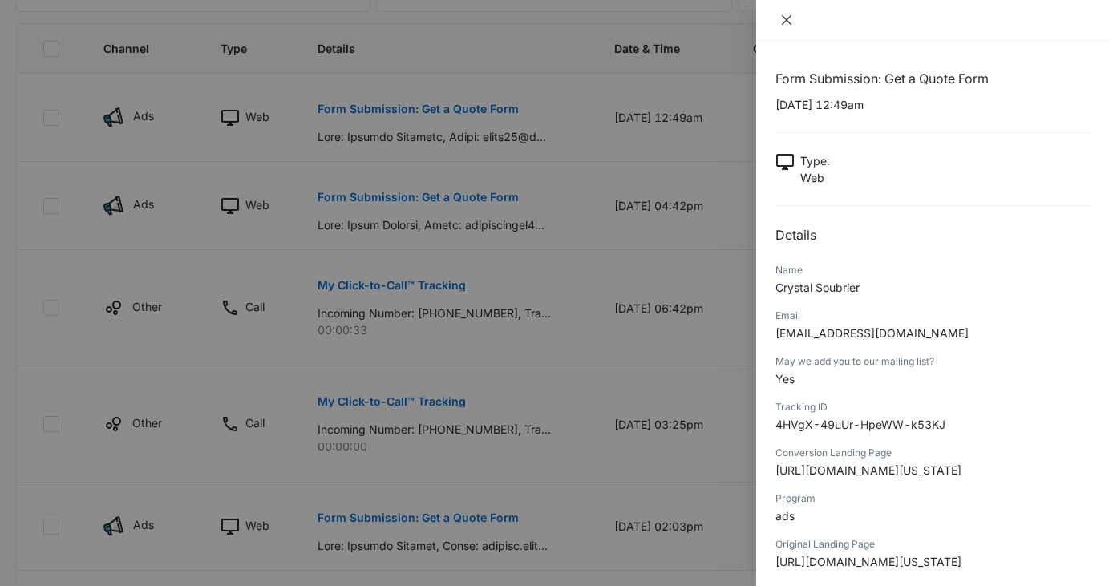
click at [785, 26] on button "Close" at bounding box center [786, 20] width 22 height 14
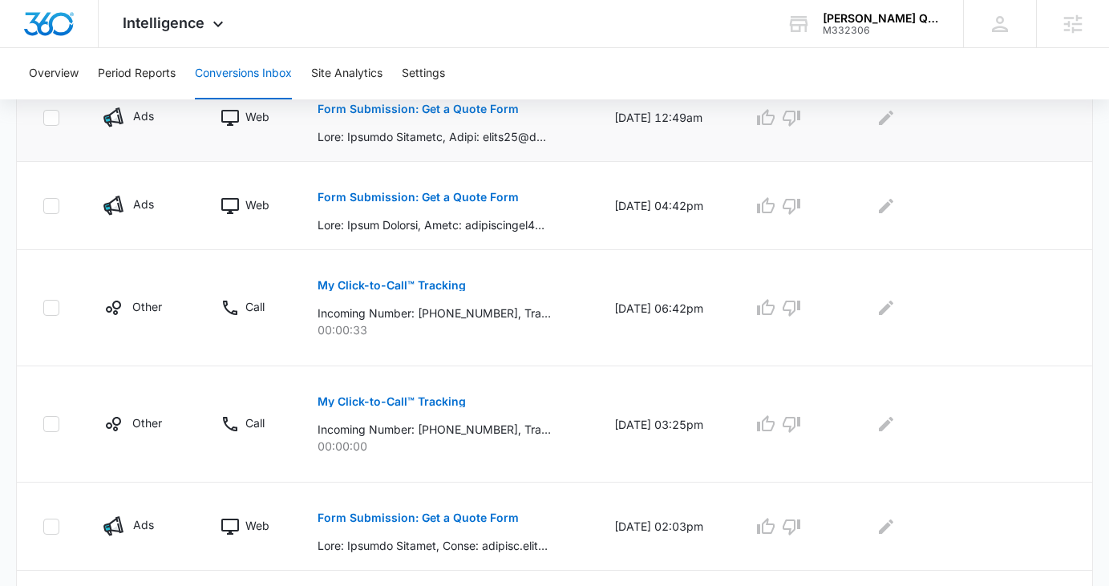
click at [441, 103] on p "Form Submission: Get a Quote Form" at bounding box center [417, 108] width 201 height 11
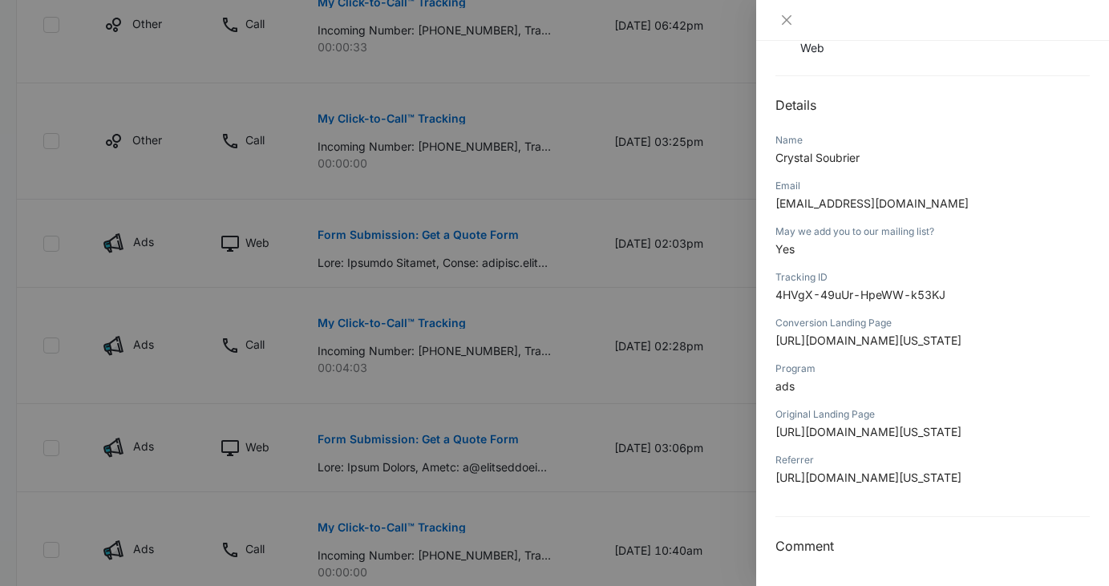
scroll to position [765, 0]
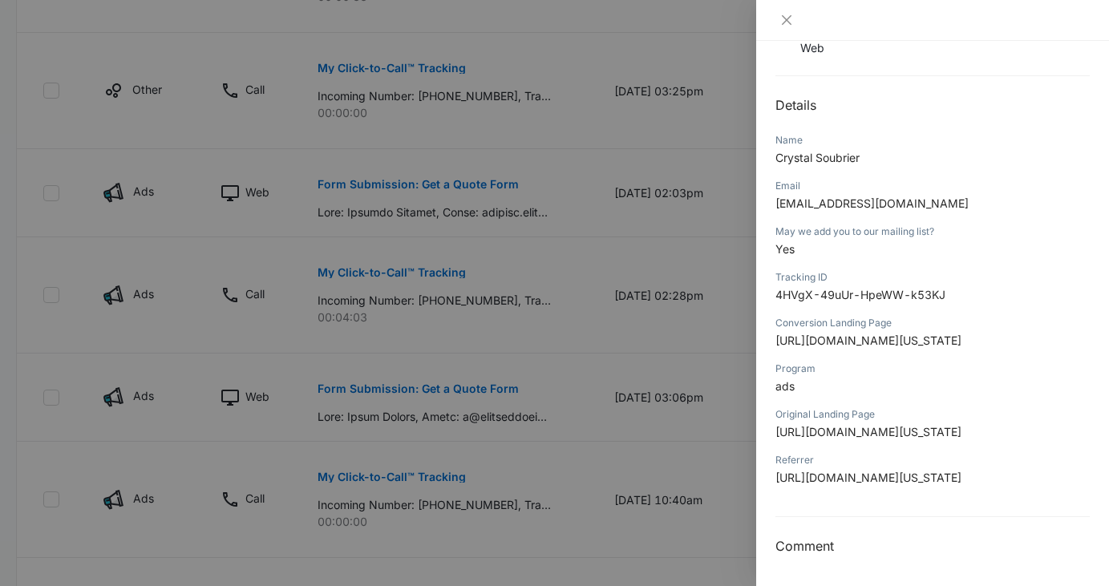
click at [772, 26] on div at bounding box center [932, 20] width 353 height 41
click at [799, 25] on div at bounding box center [932, 20] width 314 height 14
click at [780, 25] on icon "close" at bounding box center [786, 20] width 13 height 13
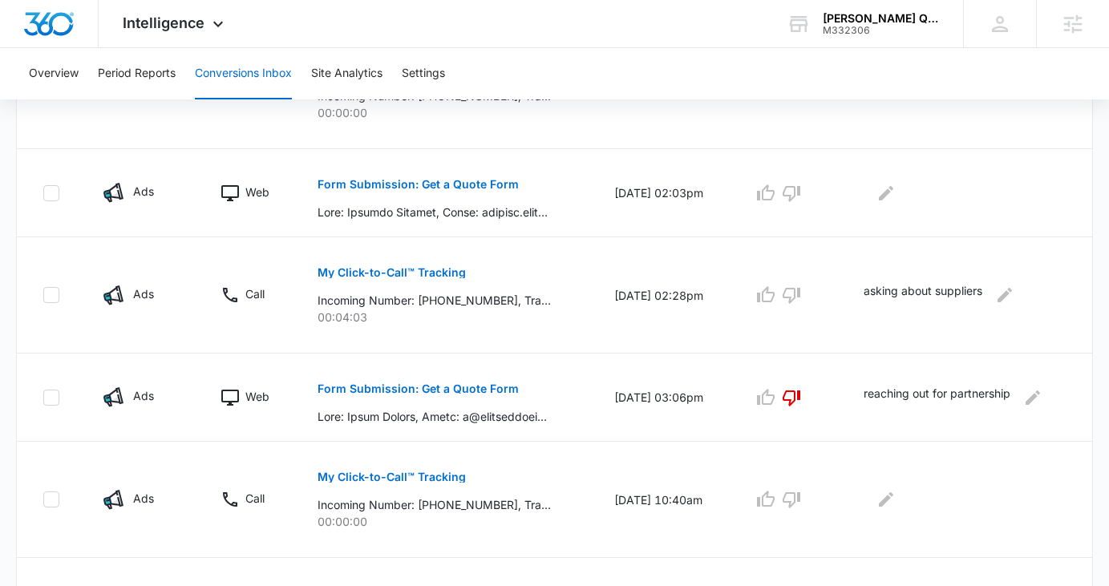
scroll to position [0, 0]
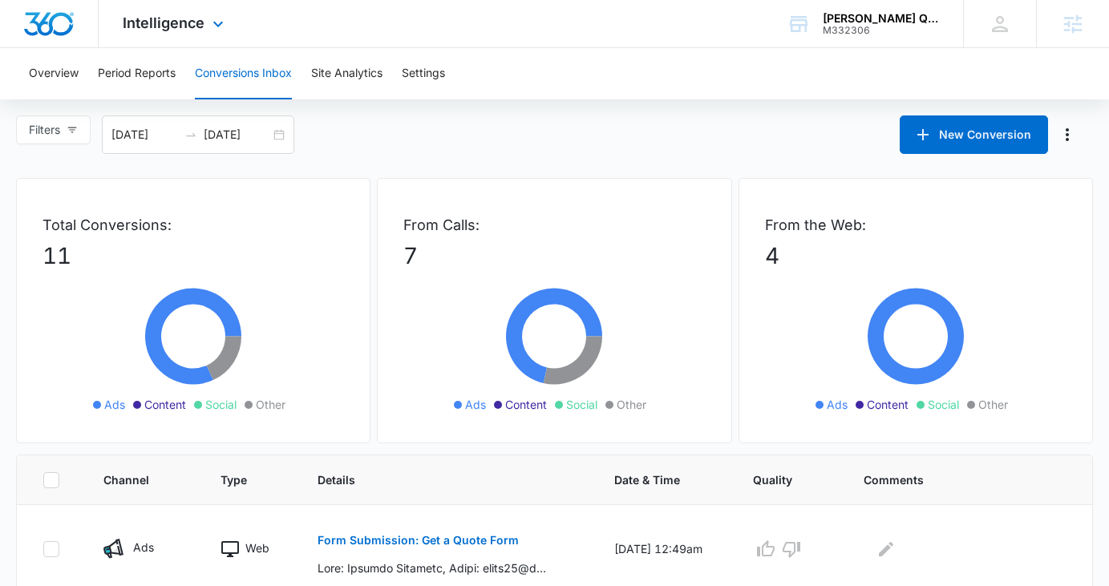
click at [147, 34] on div "Intelligence Apps Reputation Websites Forms CRM Email Social Payments POS Conte…" at bounding box center [175, 23] width 153 height 47
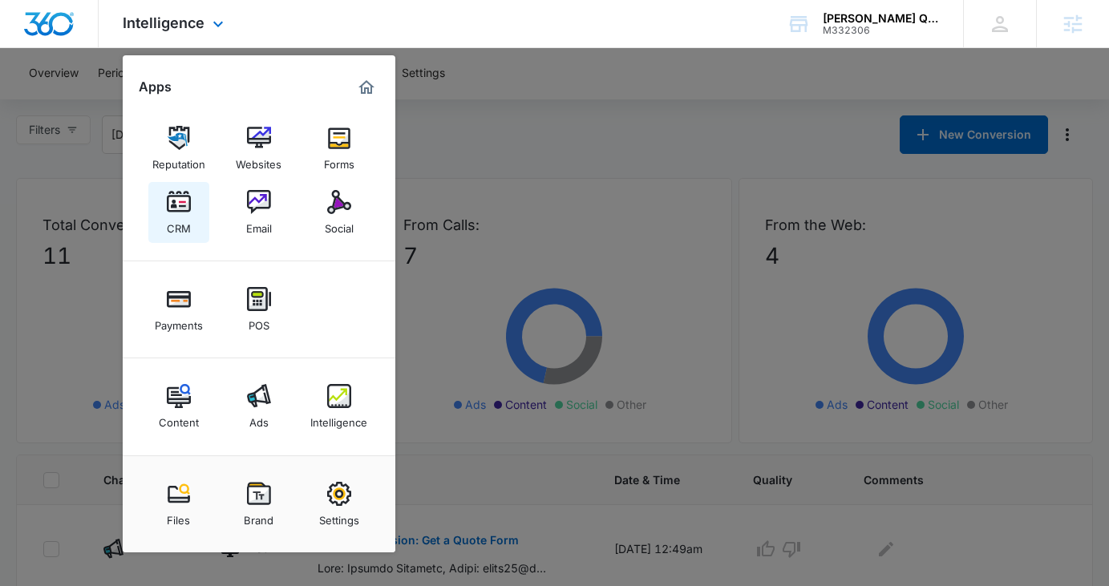
click at [190, 215] on link "CRM" at bounding box center [178, 212] width 61 height 61
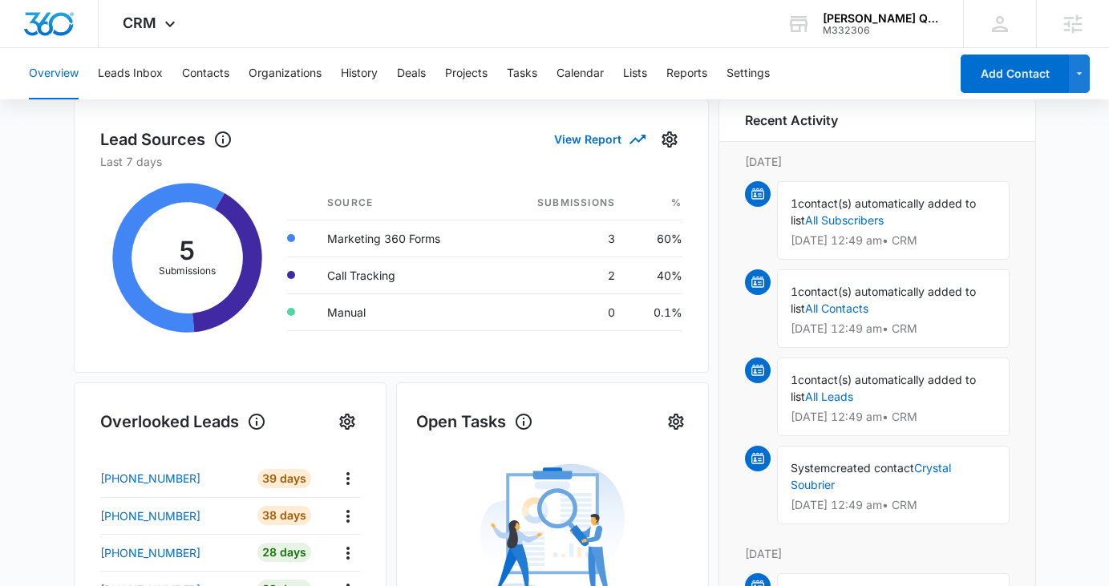
scroll to position [228, 0]
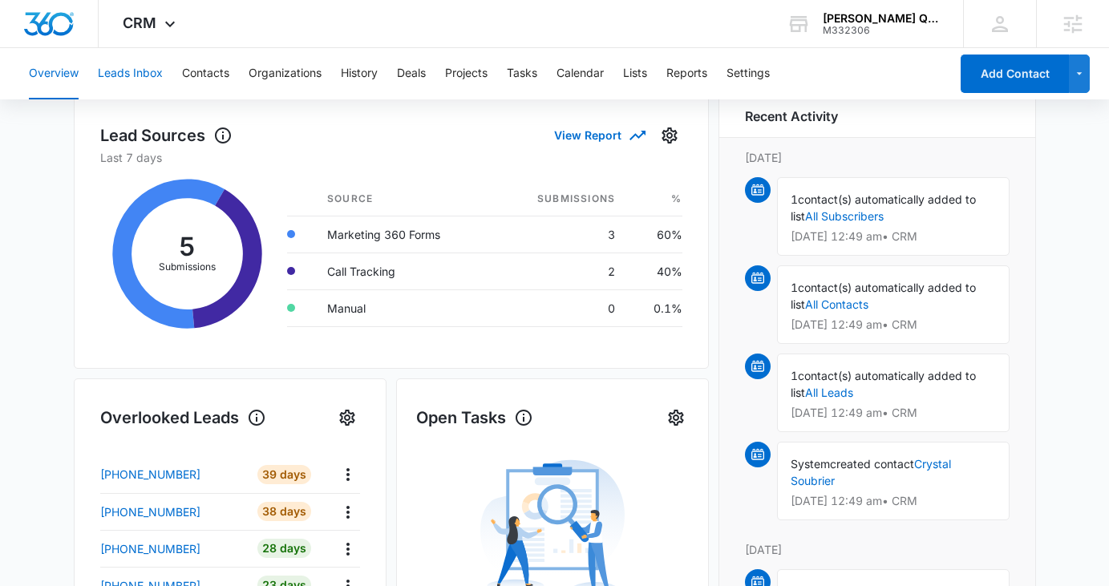
click at [149, 71] on button "Leads Inbox" at bounding box center [130, 73] width 65 height 51
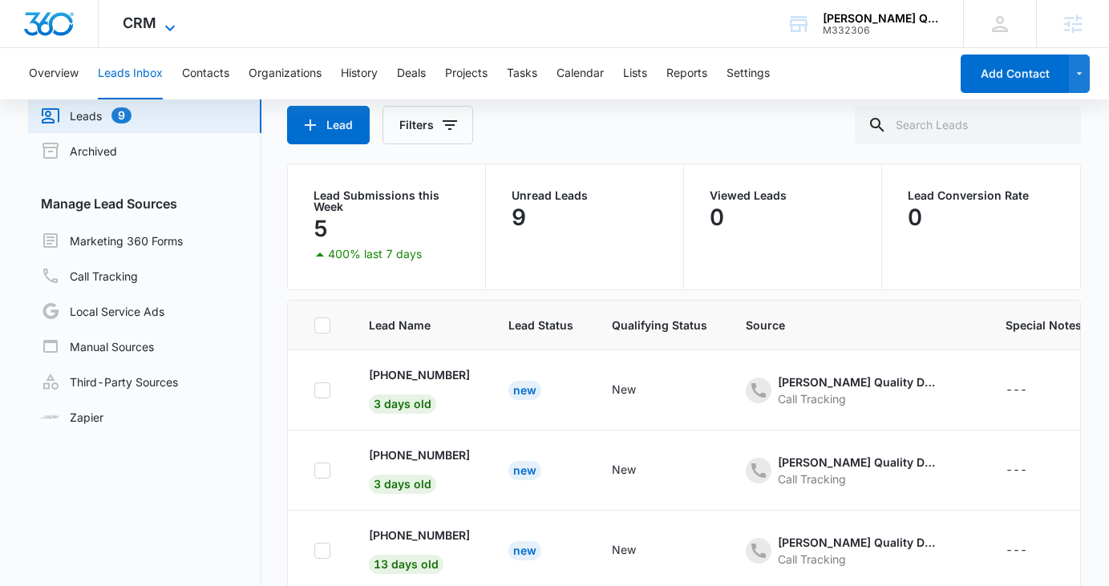
click at [160, 24] on icon at bounding box center [169, 27] width 19 height 19
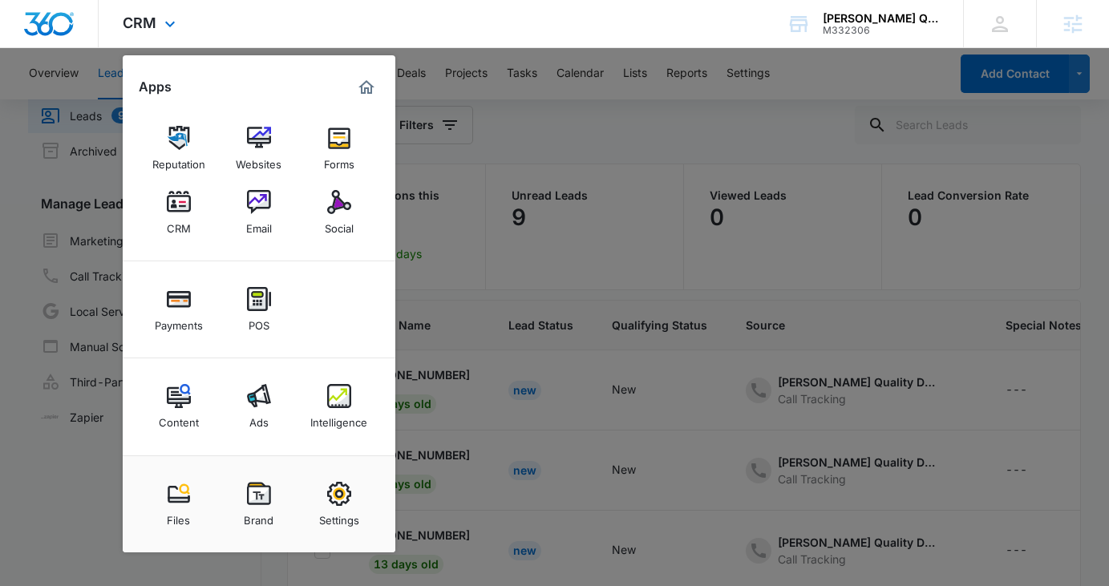
click at [241, 39] on div "CRM Apps Reputation Websites Forms CRM Email Social Payments POS Content Ads In…" at bounding box center [554, 24] width 1109 height 48
click at [341, 149] on img at bounding box center [339, 138] width 24 height 24
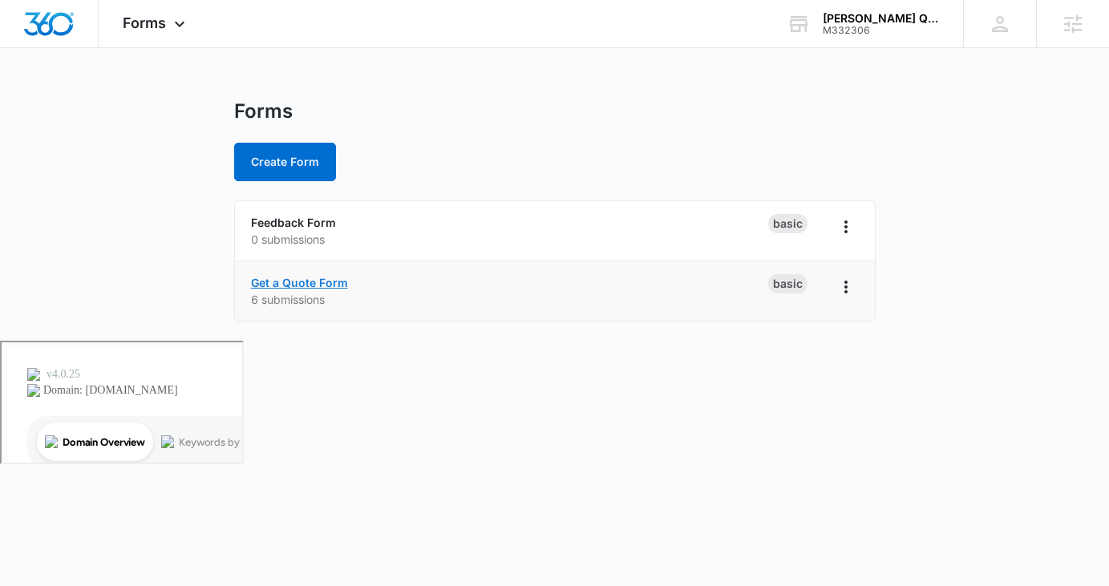
click at [296, 276] on link "Get a Quote Form" at bounding box center [299, 283] width 97 height 14
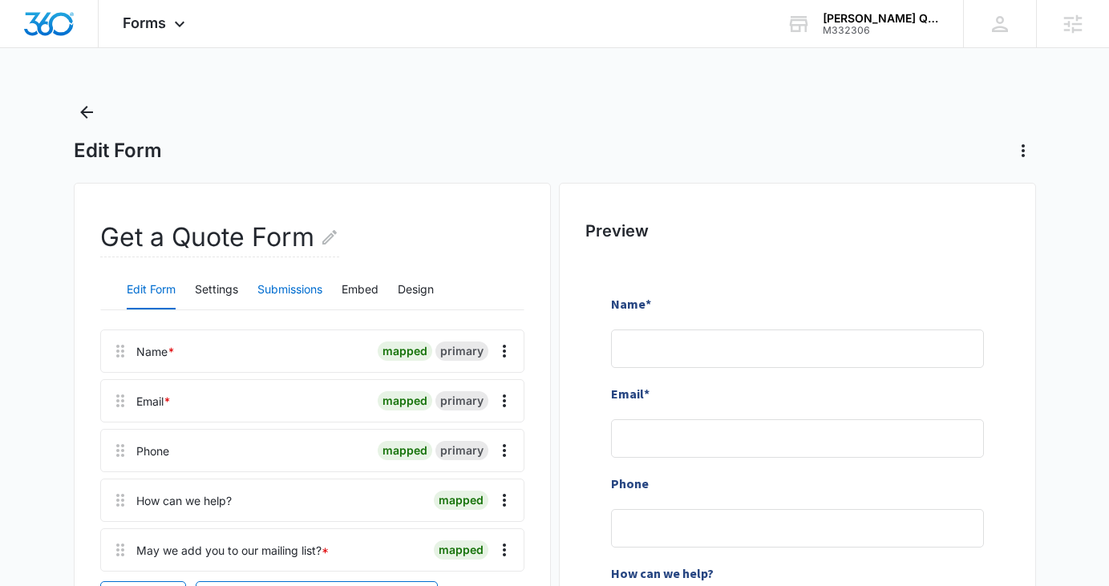
click at [278, 276] on button "Submissions" at bounding box center [289, 290] width 65 height 38
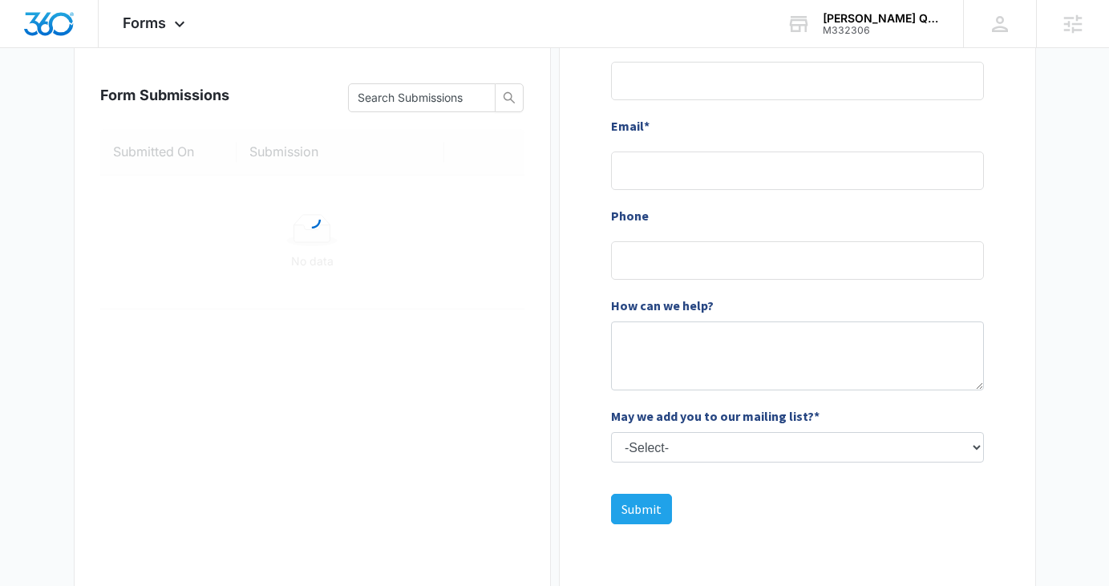
scroll to position [269, 0]
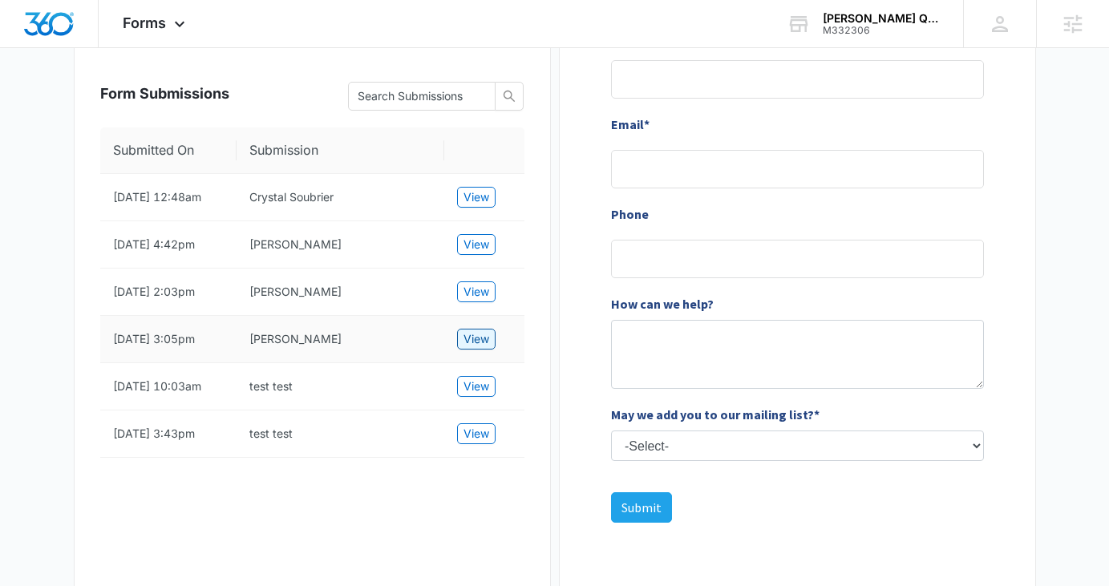
click at [475, 339] on span "View" at bounding box center [476, 339] width 26 height 18
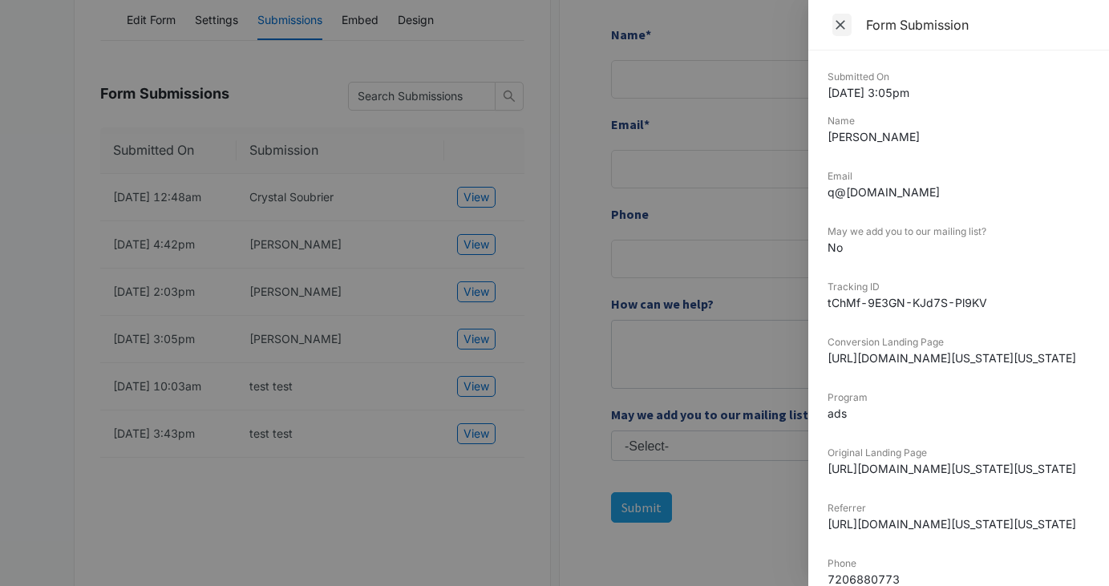
click at [839, 30] on icon "Close" at bounding box center [840, 25] width 16 height 16
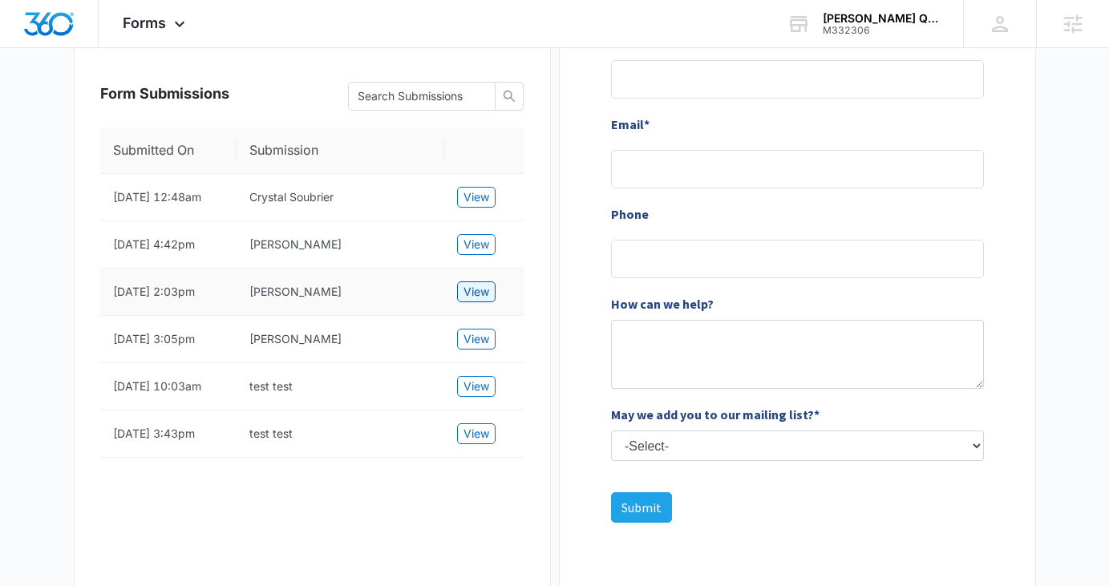
click at [486, 287] on span "View" at bounding box center [476, 292] width 26 height 18
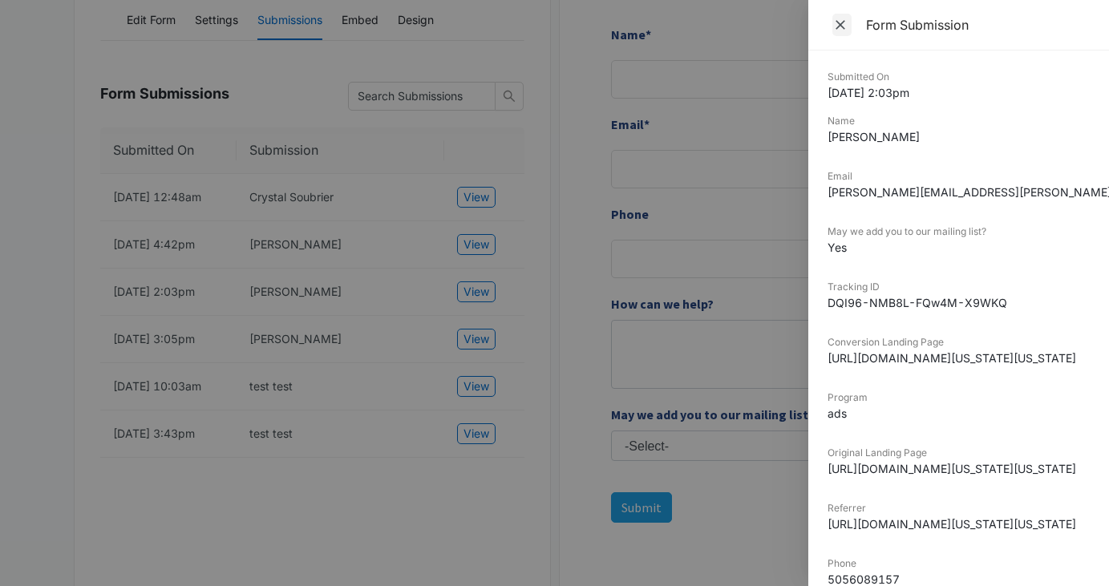
click at [838, 29] on icon "Close" at bounding box center [840, 25] width 16 height 16
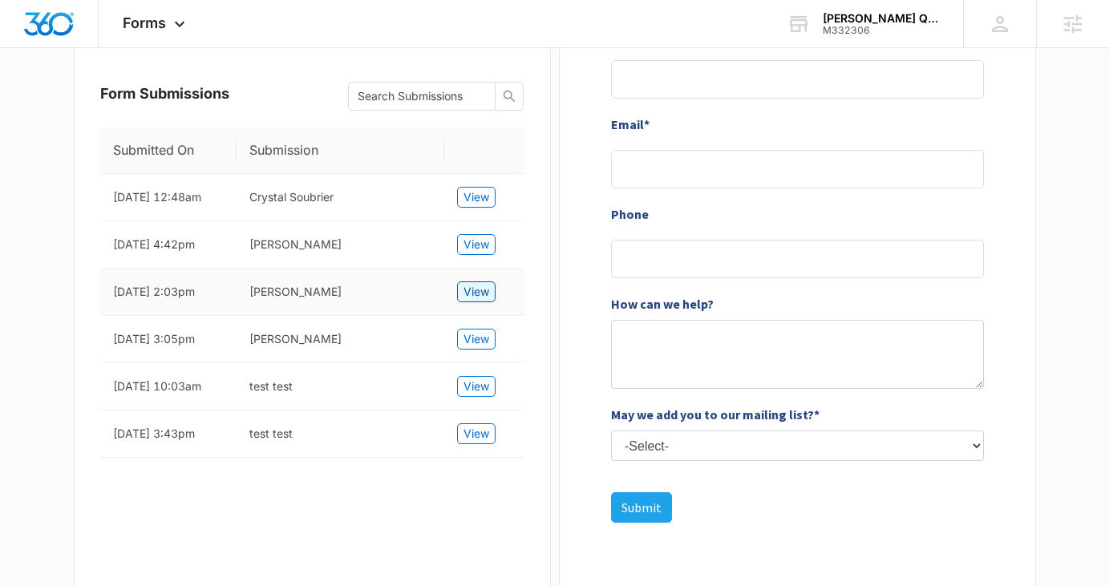
click at [475, 290] on span "View" at bounding box center [476, 292] width 26 height 18
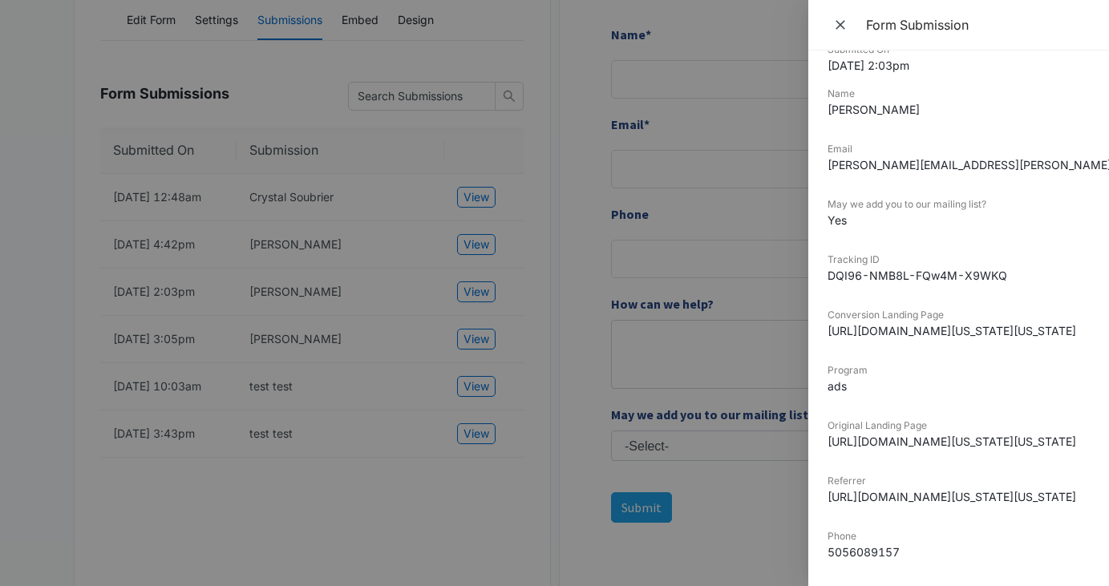
scroll to position [0, 0]
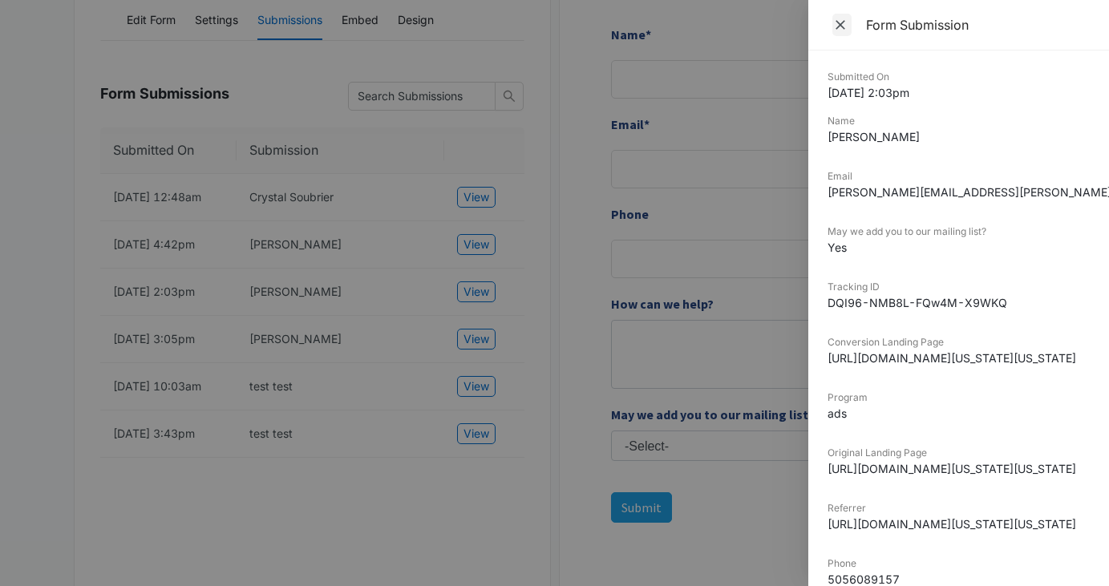
click at [833, 26] on icon "Close" at bounding box center [840, 25] width 16 height 16
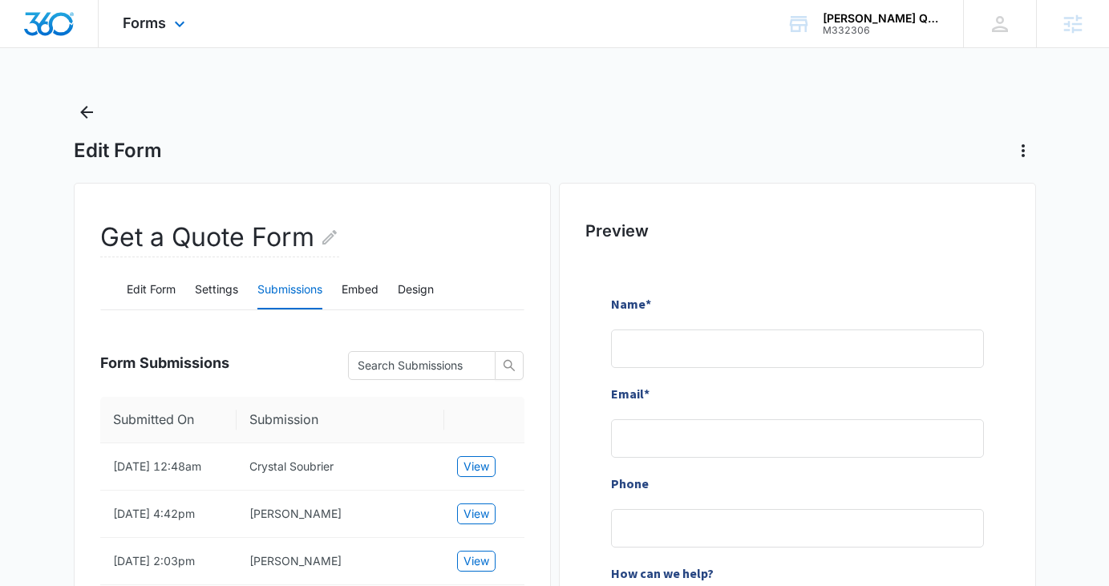
click at [136, 10] on div "Forms Apps Reputation Websites Forms CRM Email Social Payments POS Content Ads …" at bounding box center [156, 23] width 115 height 47
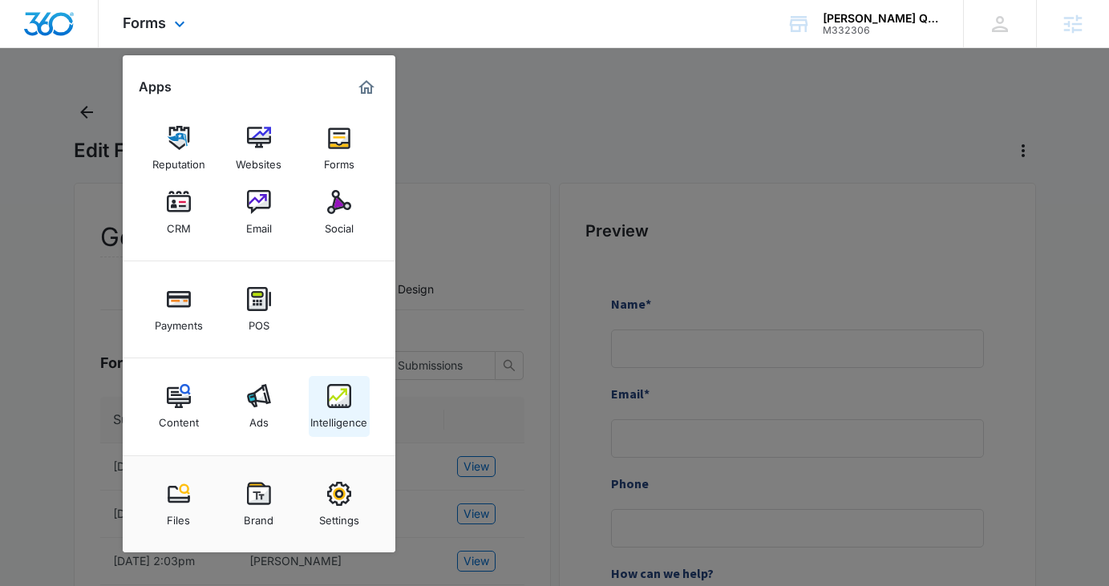
click at [320, 399] on link "Intelligence" at bounding box center [339, 406] width 61 height 61
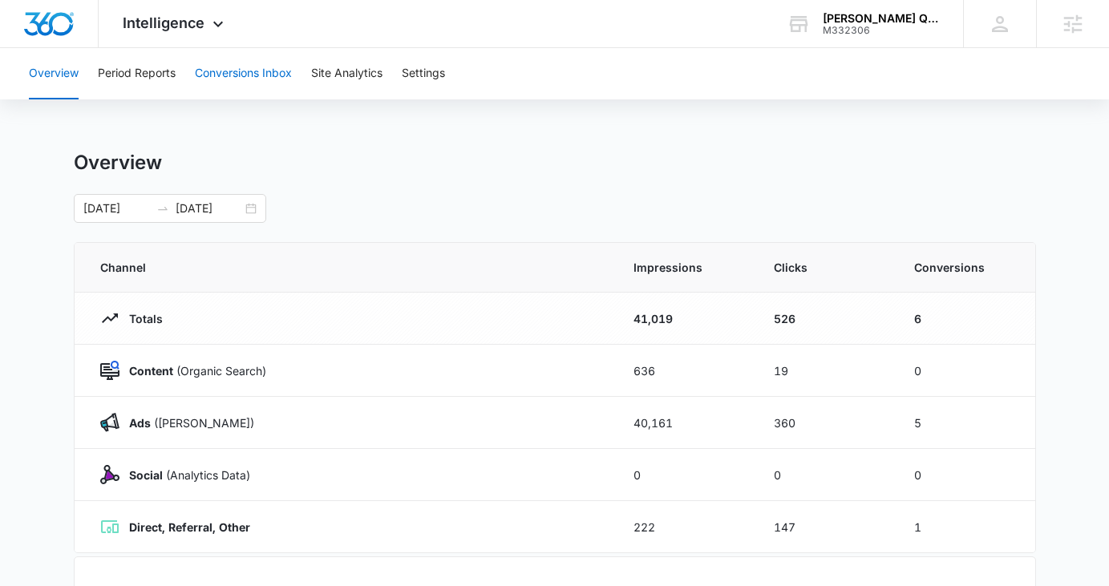
click at [232, 78] on button "Conversions Inbox" at bounding box center [243, 73] width 97 height 51
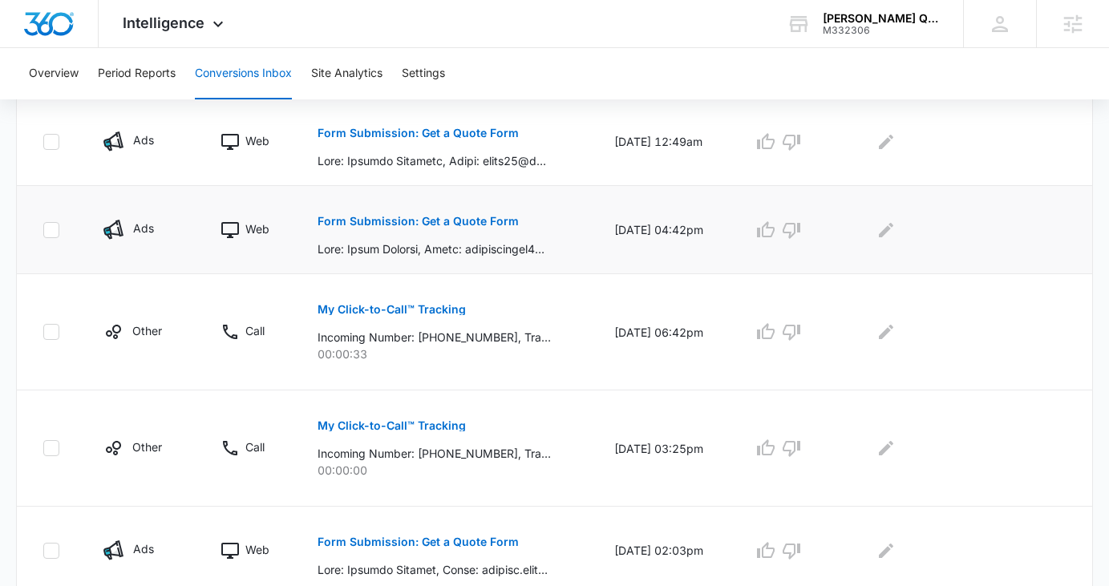
scroll to position [408, 0]
click at [439, 134] on p "Form Submission: Get a Quote Form" at bounding box center [417, 132] width 201 height 11
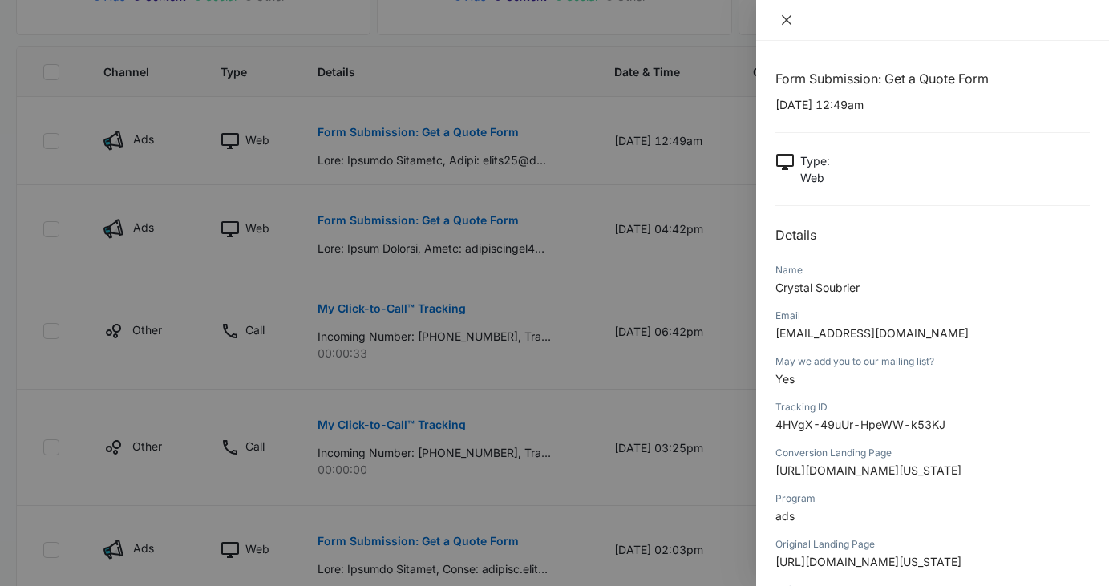
click at [781, 20] on icon "close" at bounding box center [786, 20] width 13 height 13
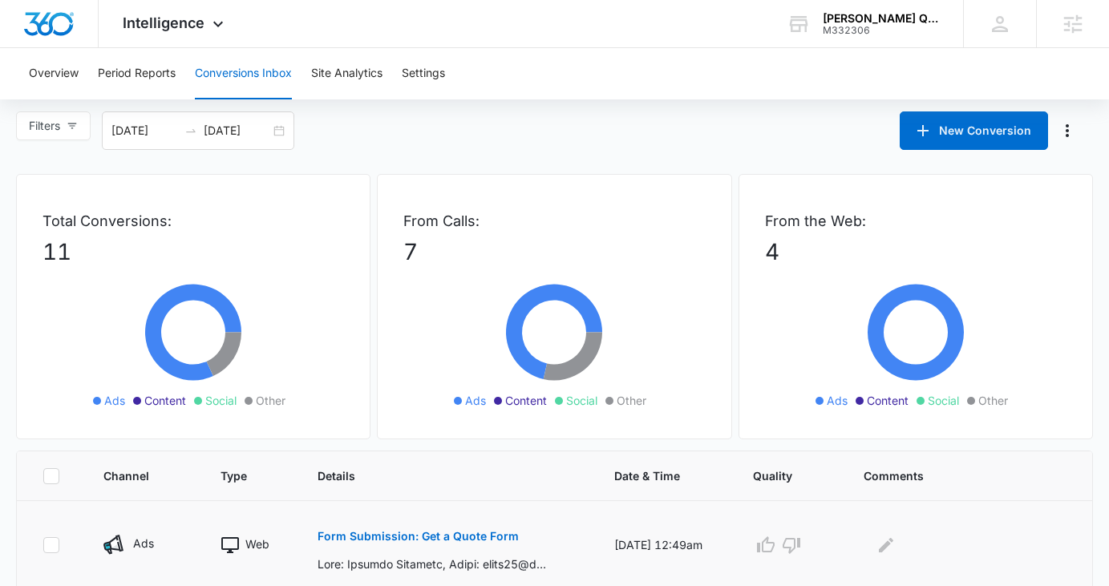
scroll to position [0, 0]
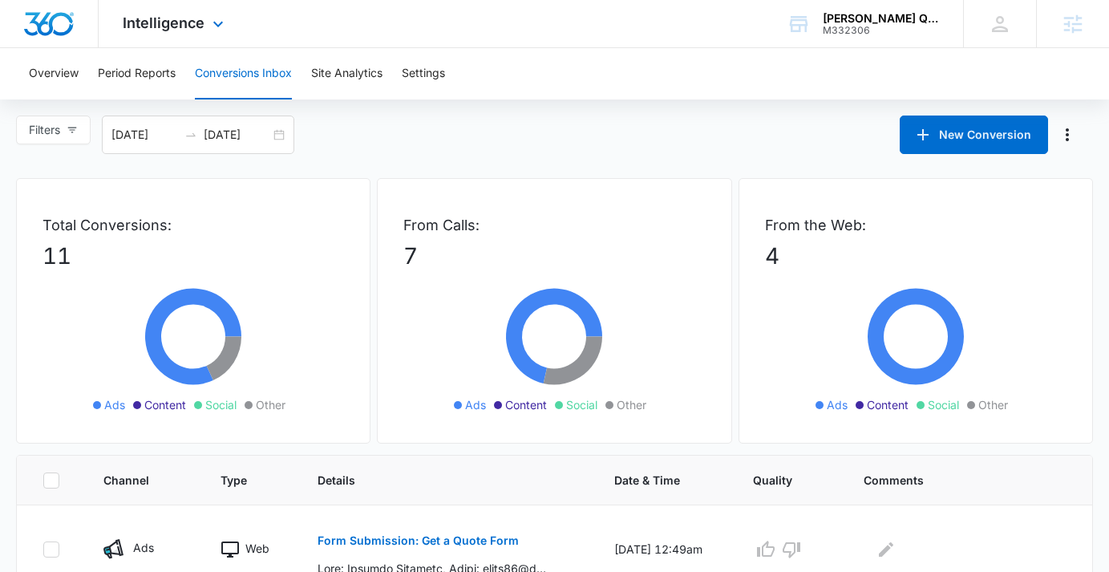
click at [176, 42] on div "Intelligence Apps Reputation Websites Forms CRM Email Social Payments POS Conte…" at bounding box center [175, 23] width 153 height 47
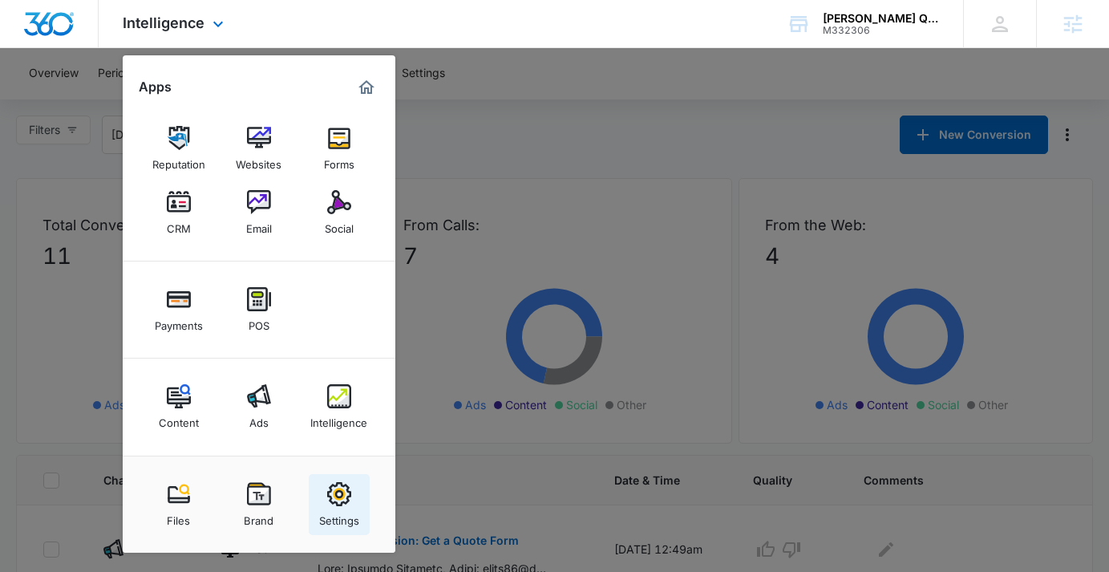
click at [351, 487] on link "Settings" at bounding box center [339, 504] width 61 height 61
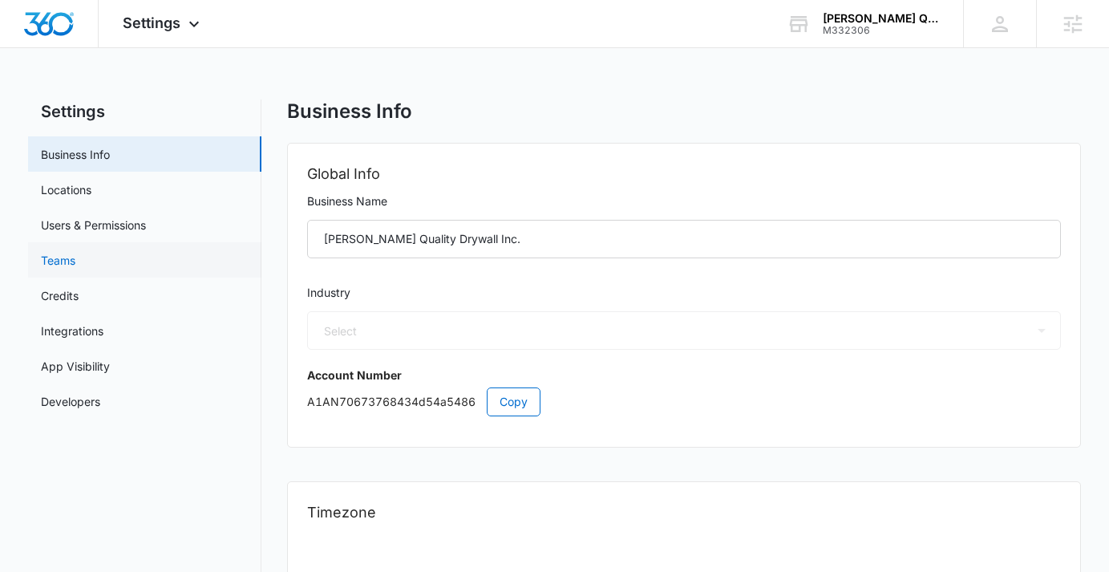
select select "4"
select select "US"
select select "America/Denver"
click at [79, 300] on link "Credits" at bounding box center [60, 295] width 38 height 17
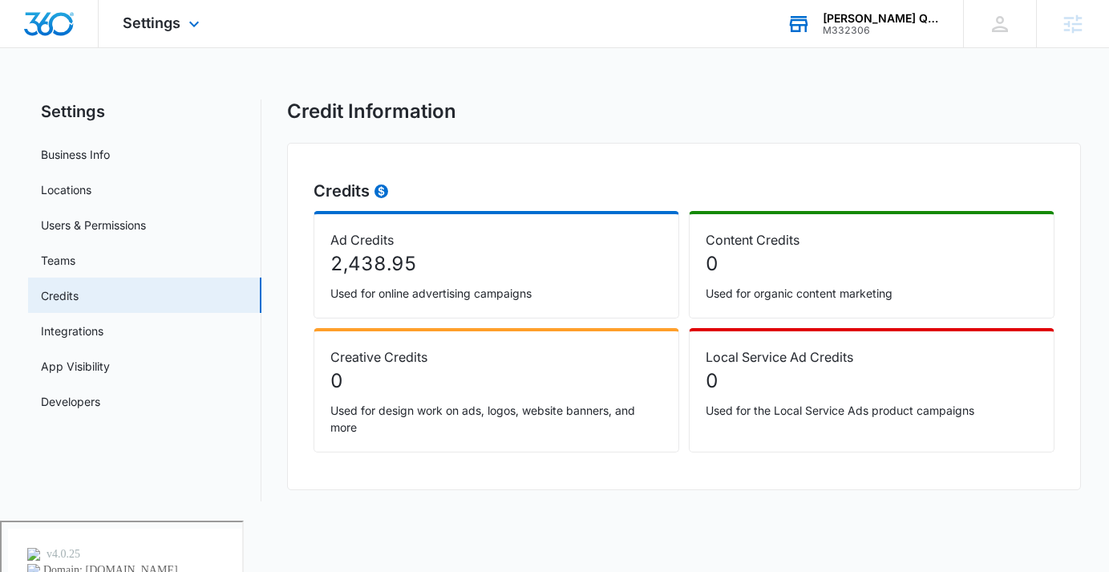
click at [869, 25] on div "M332306" at bounding box center [881, 30] width 117 height 11
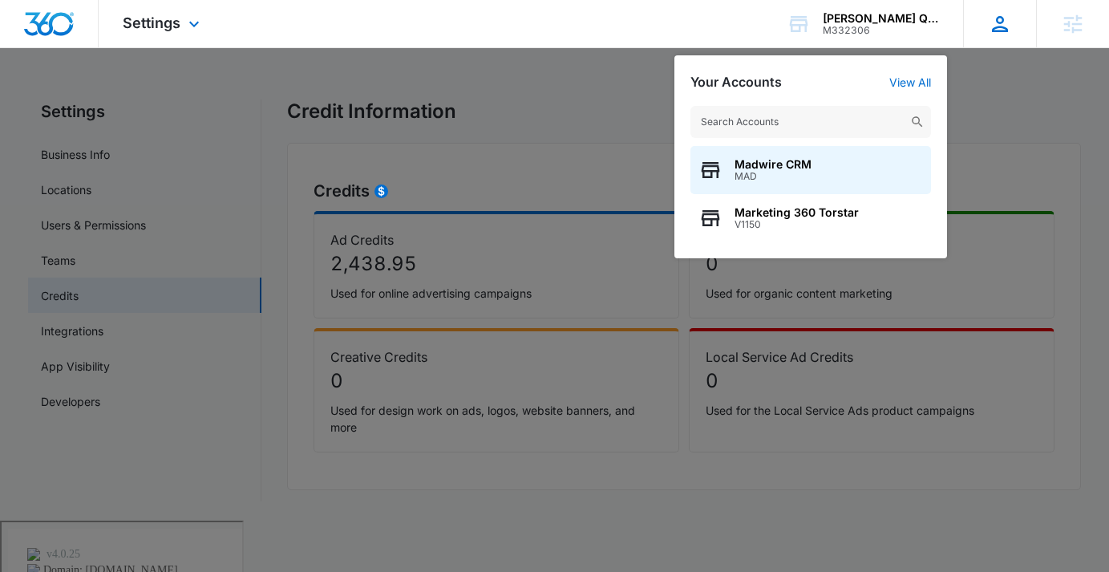
click at [993, 30] on icon at bounding box center [1000, 24] width 16 height 16
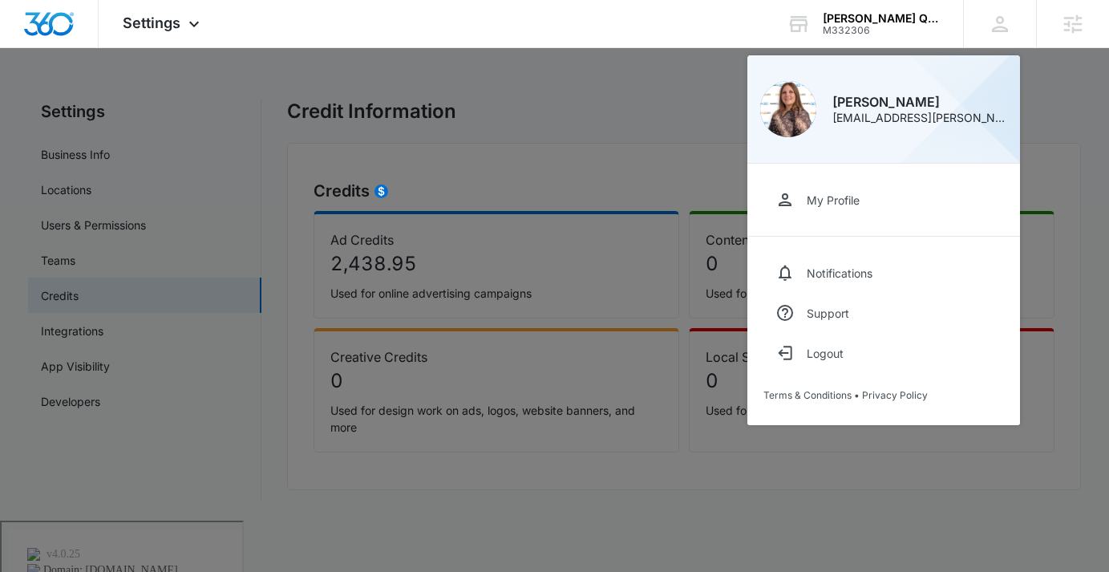
click at [569, 187] on div at bounding box center [554, 286] width 1109 height 572
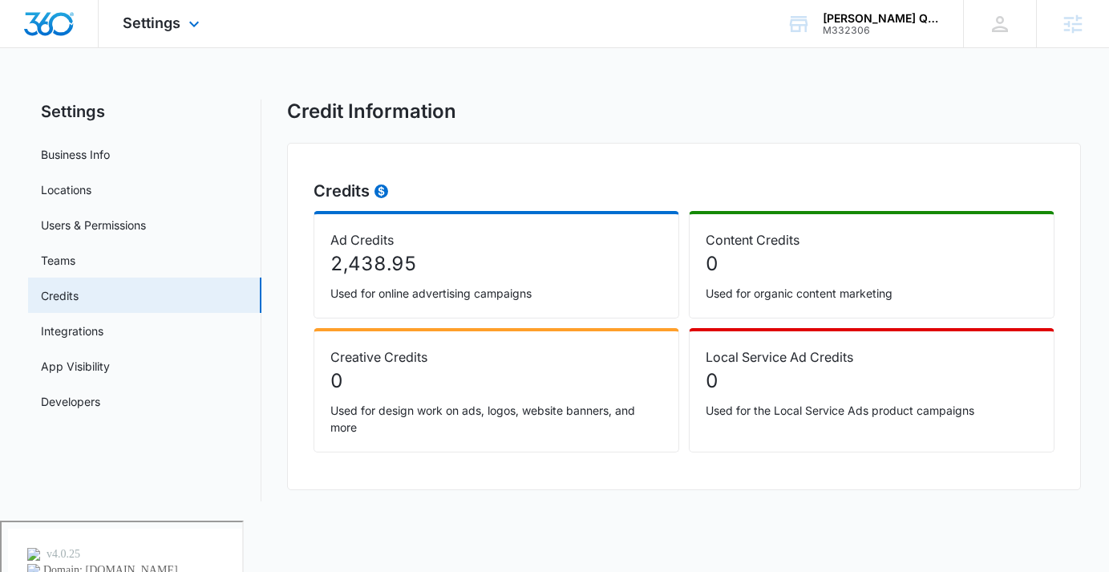
click at [152, 14] on div "Settings Apps Reputation Websites Forms CRM Email Social Payments POS Content A…" at bounding box center [163, 23] width 129 height 47
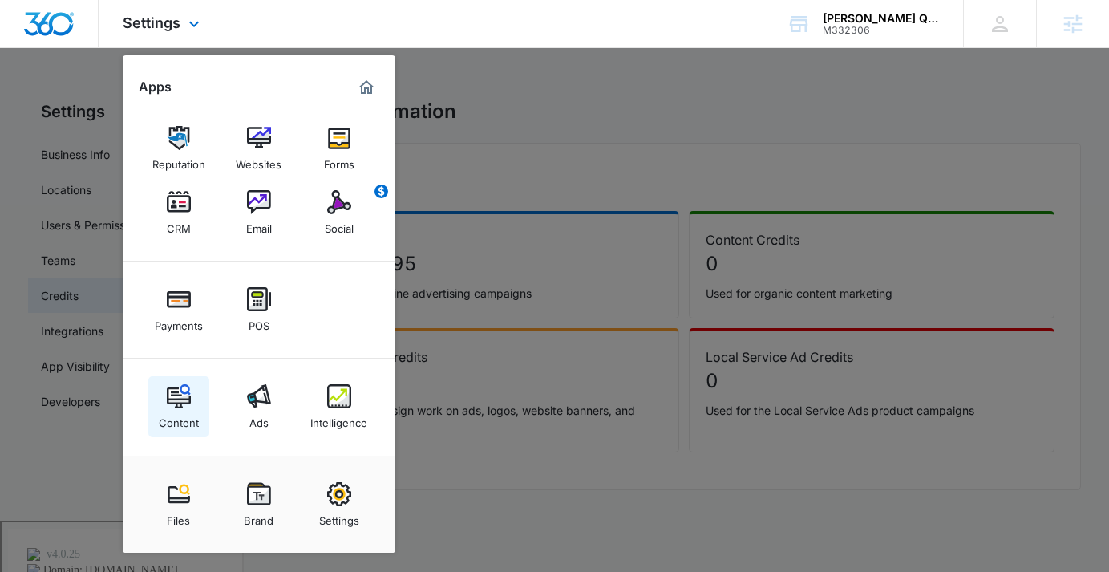
click at [204, 389] on link "Content" at bounding box center [178, 406] width 61 height 61
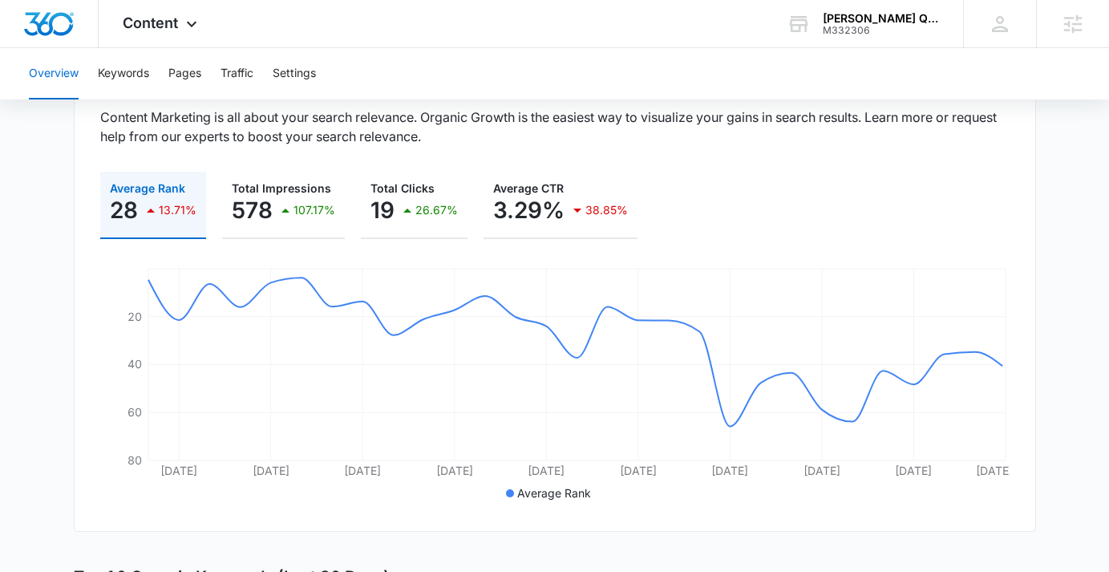
scroll to position [180, 0]
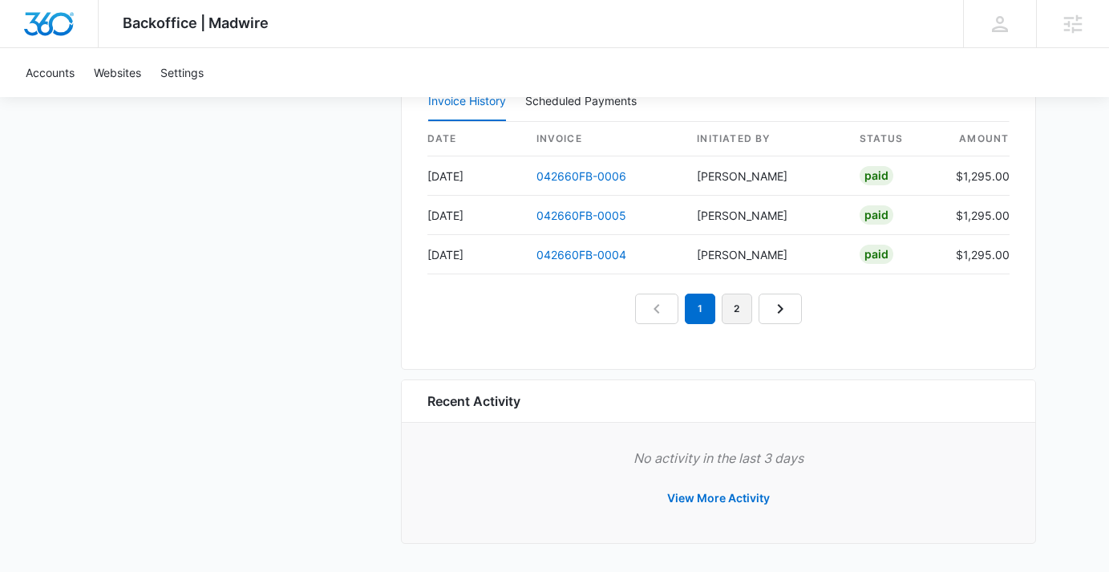
click at [730, 304] on link "2" at bounding box center [737, 308] width 30 height 30
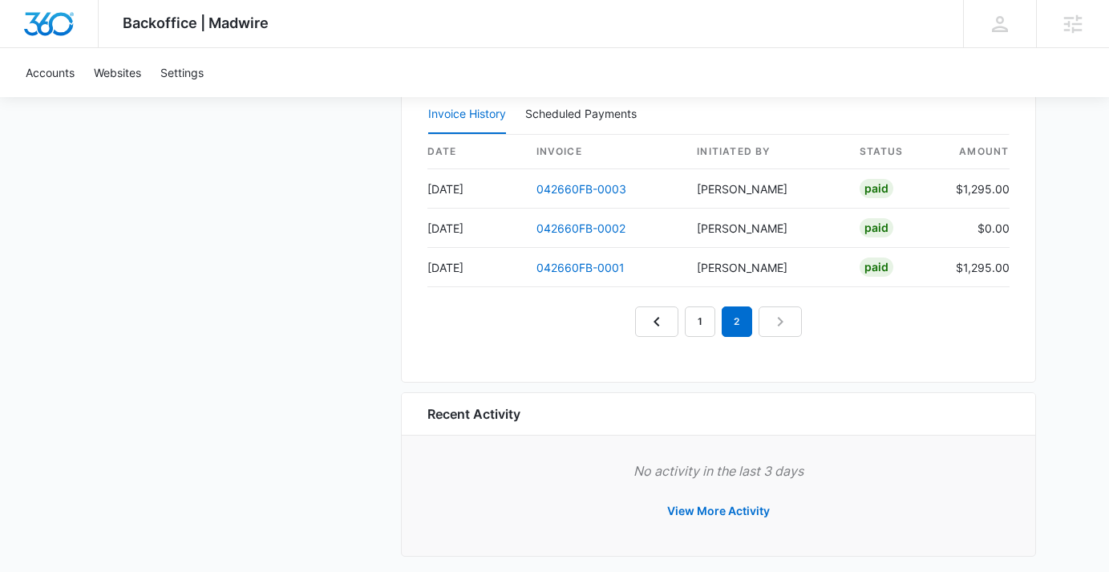
scroll to position [1632, 0]
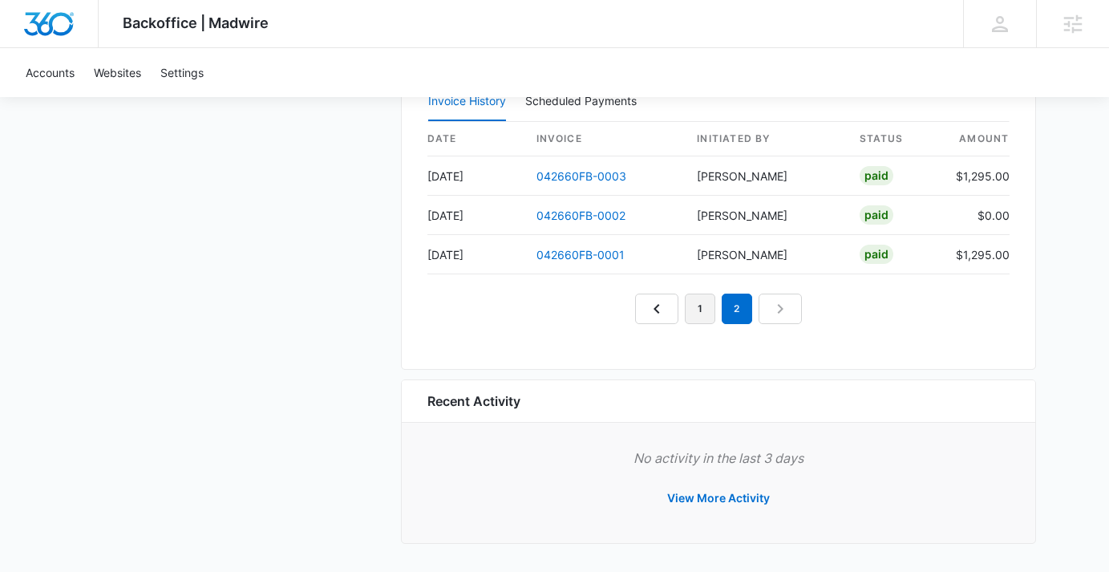
click at [705, 307] on link "1" at bounding box center [700, 308] width 30 height 30
click at [741, 310] on link "2" at bounding box center [737, 308] width 30 height 30
click at [694, 309] on link "1" at bounding box center [700, 308] width 30 height 30
click at [747, 317] on link "2" at bounding box center [737, 307] width 30 height 30
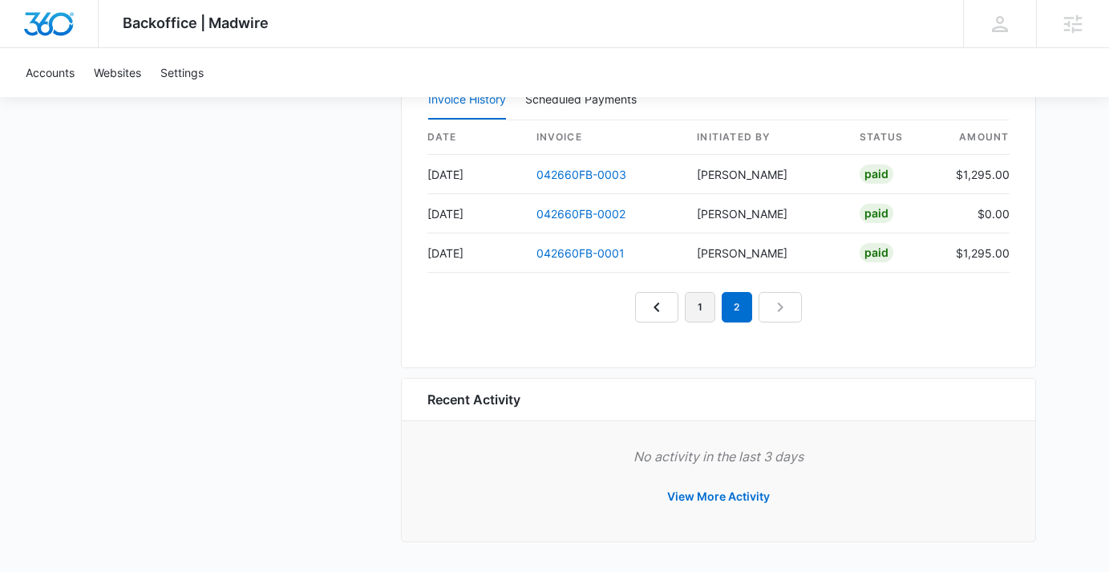
click at [700, 304] on link "1" at bounding box center [700, 307] width 30 height 30
click at [745, 305] on link "2" at bounding box center [737, 307] width 30 height 30
click at [710, 305] on link "1" at bounding box center [700, 307] width 30 height 30
click at [737, 307] on link "2" at bounding box center [737, 307] width 30 height 30
click at [692, 311] on link "1" at bounding box center [700, 307] width 30 height 30
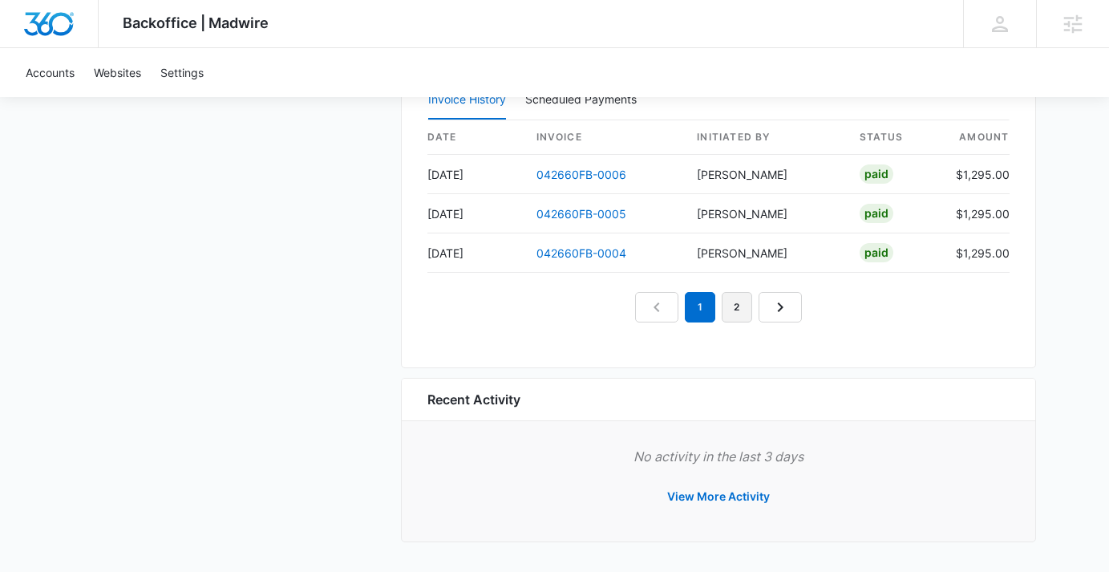
click at [733, 307] on link "2" at bounding box center [737, 307] width 30 height 30
click at [710, 318] on link "1" at bounding box center [700, 307] width 30 height 30
click at [745, 313] on link "2" at bounding box center [737, 307] width 30 height 30
click at [702, 317] on link "1" at bounding box center [700, 307] width 30 height 30
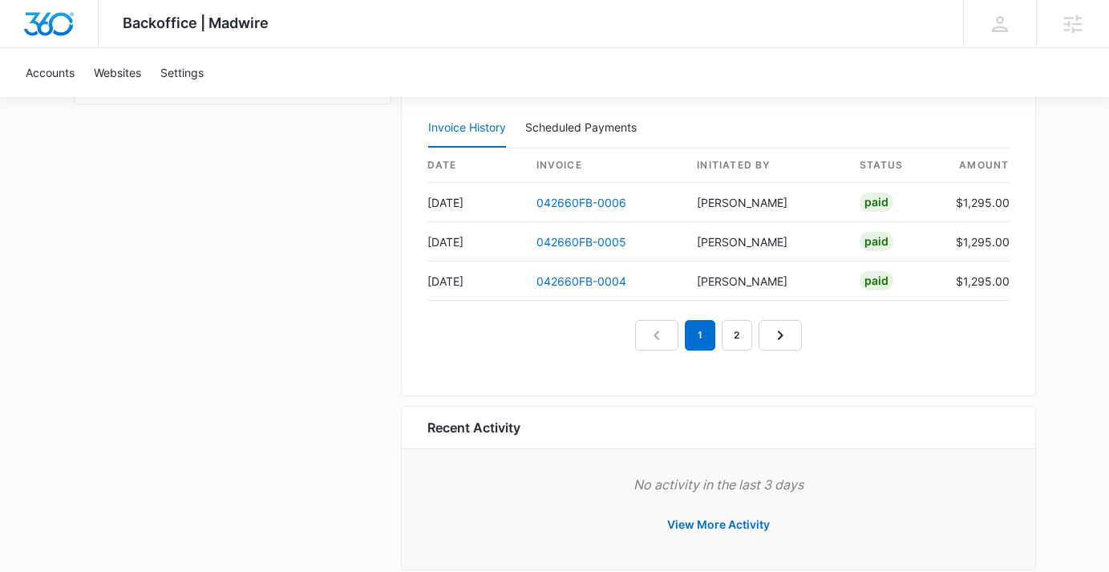
scroll to position [1616, 0]
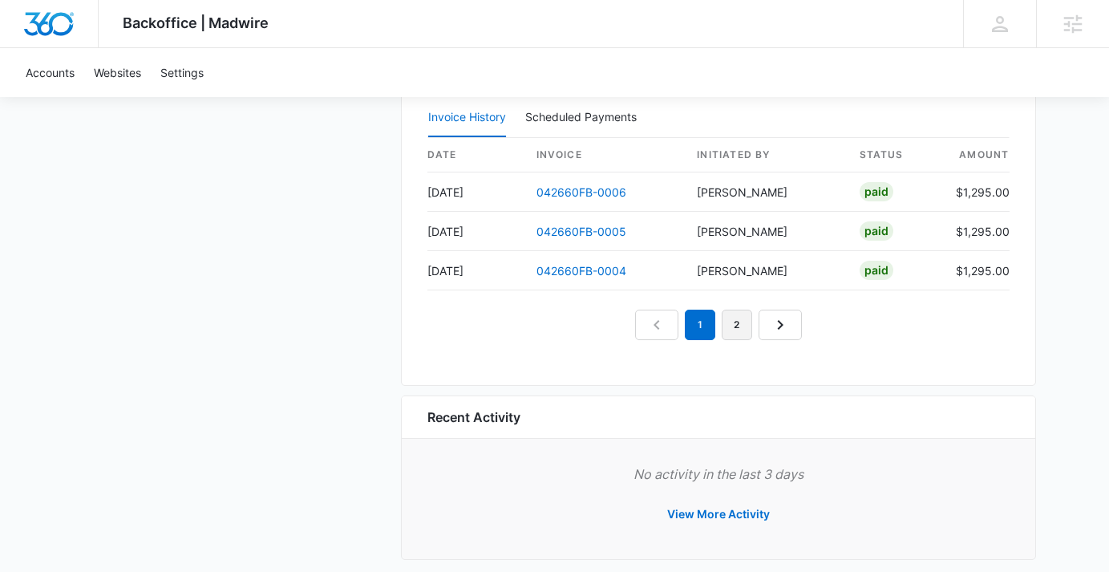
click at [735, 326] on link "2" at bounding box center [737, 324] width 30 height 30
click at [584, 226] on link "042660FB-0002" at bounding box center [580, 231] width 89 height 14
